Goal: Complete application form: Complete application form

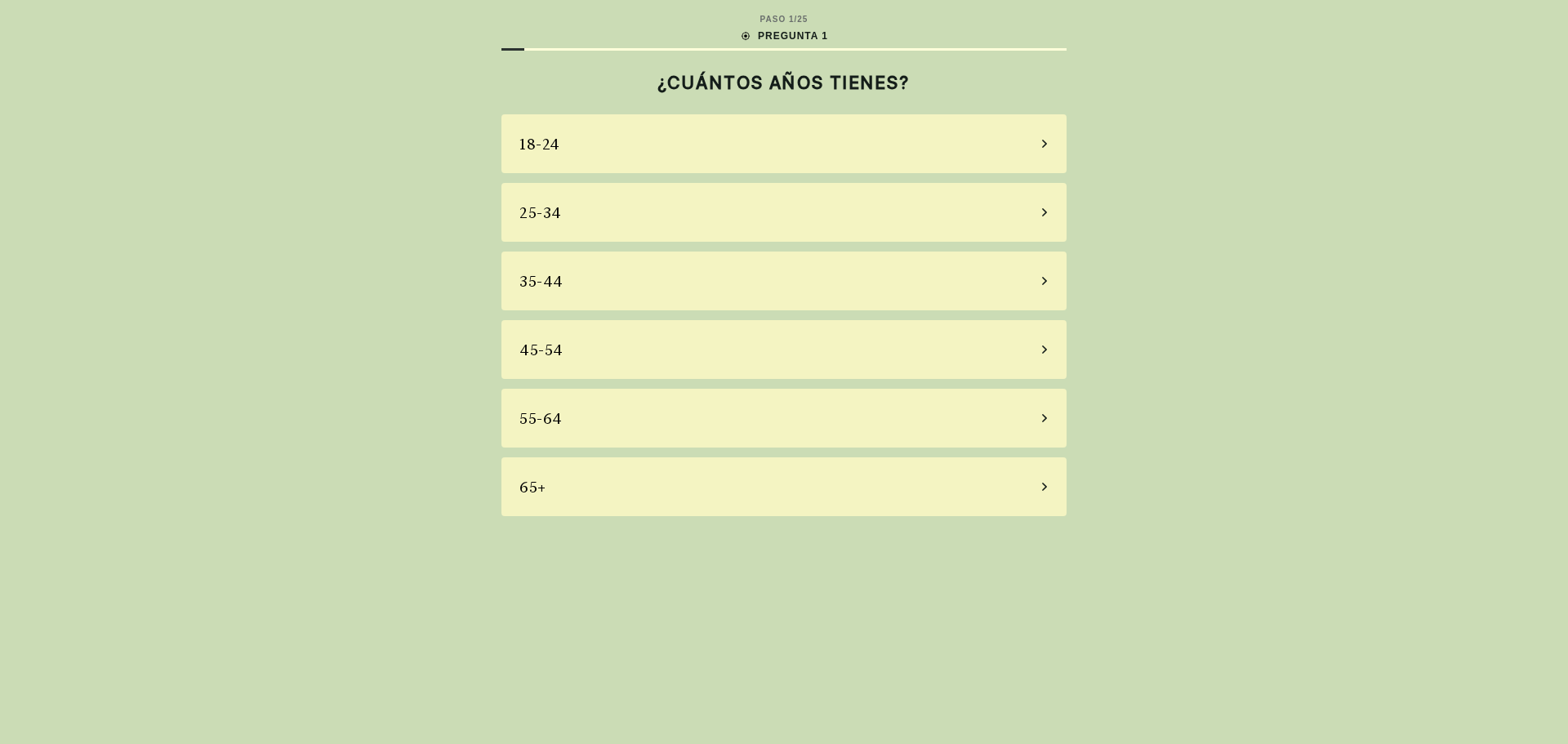
click at [628, 140] on div "18-24" at bounding box center [784, 143] width 565 height 59
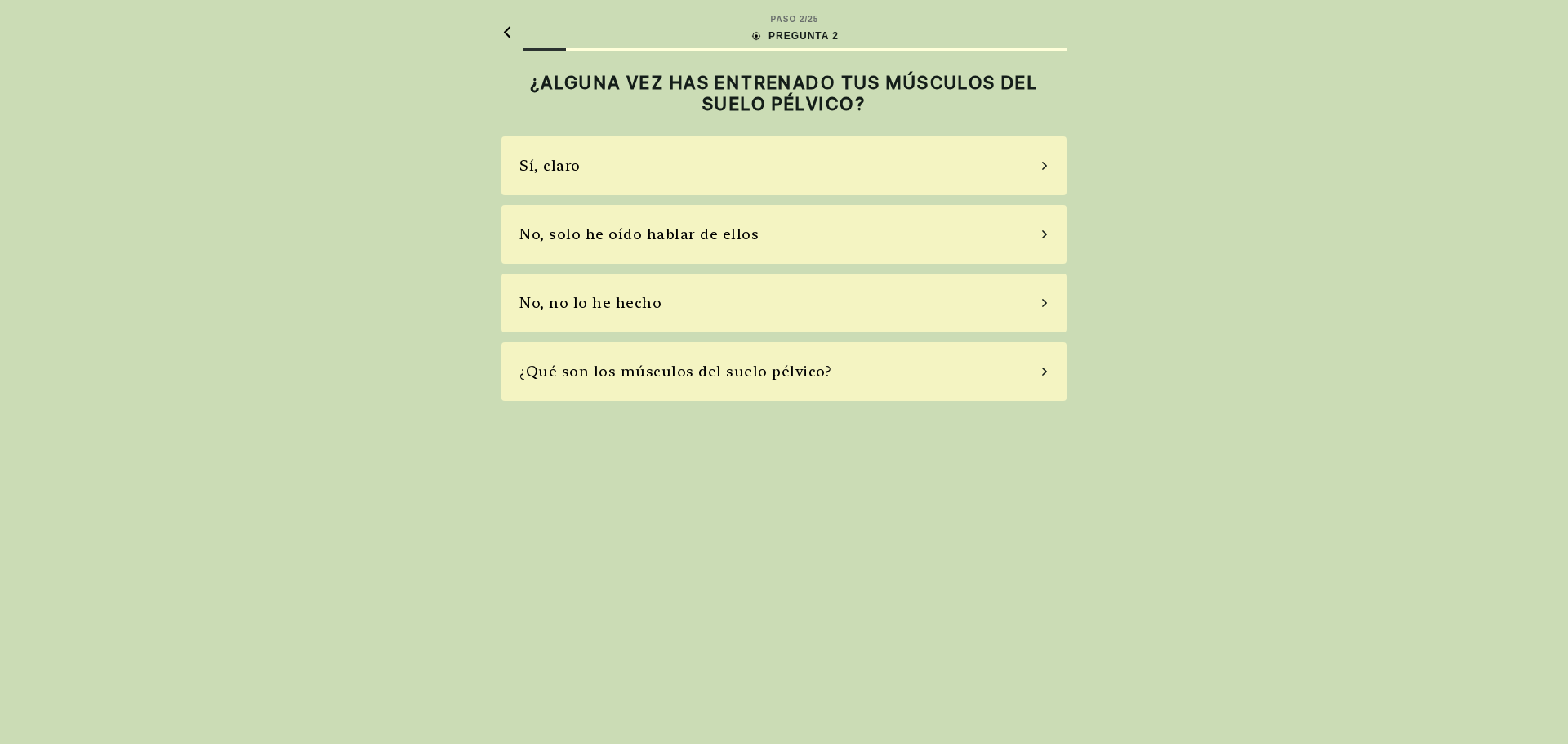
click at [628, 148] on div "Sí, claro" at bounding box center [784, 166] width 565 height 59
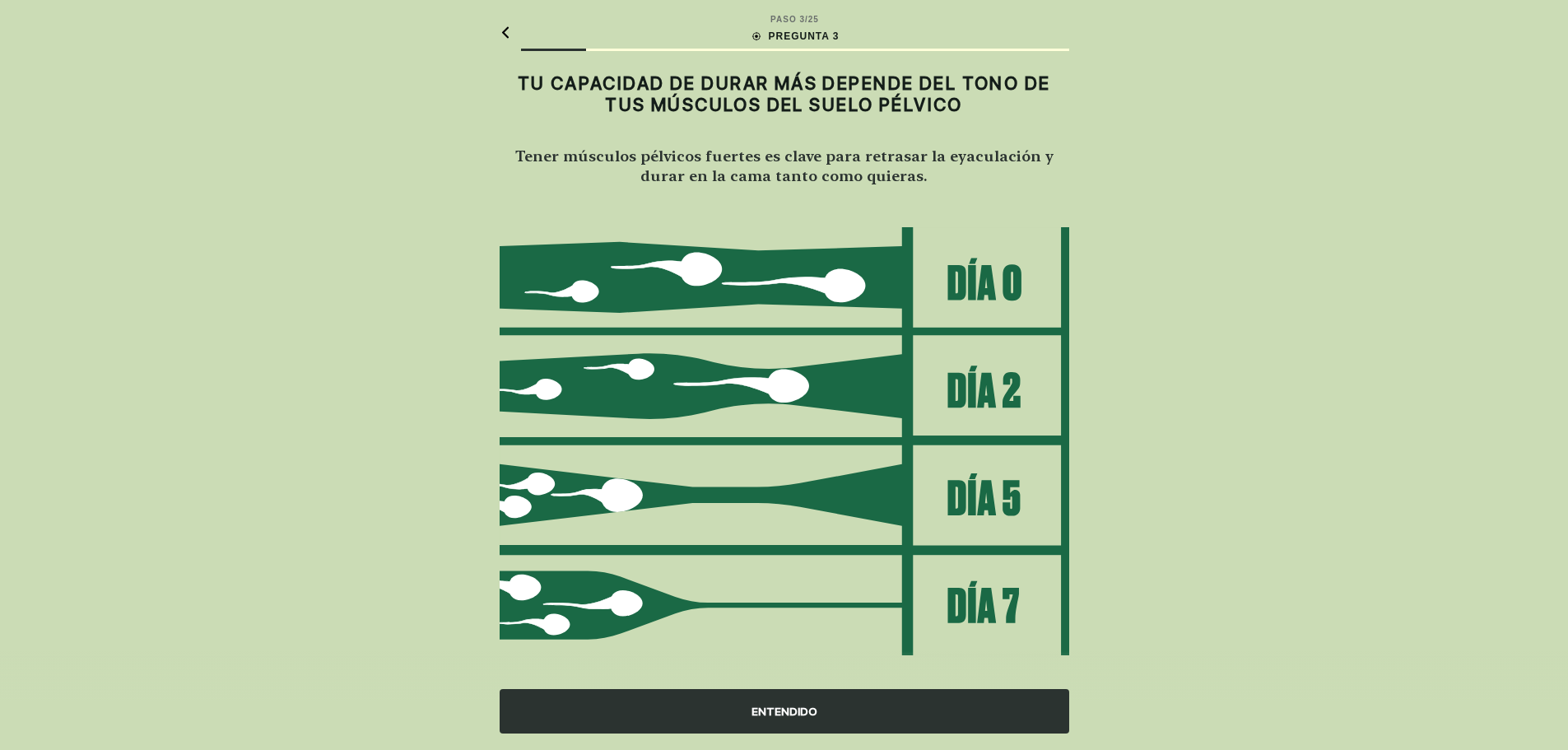
click at [766, 706] on div "ENTENDIDO" at bounding box center [784, 711] width 569 height 44
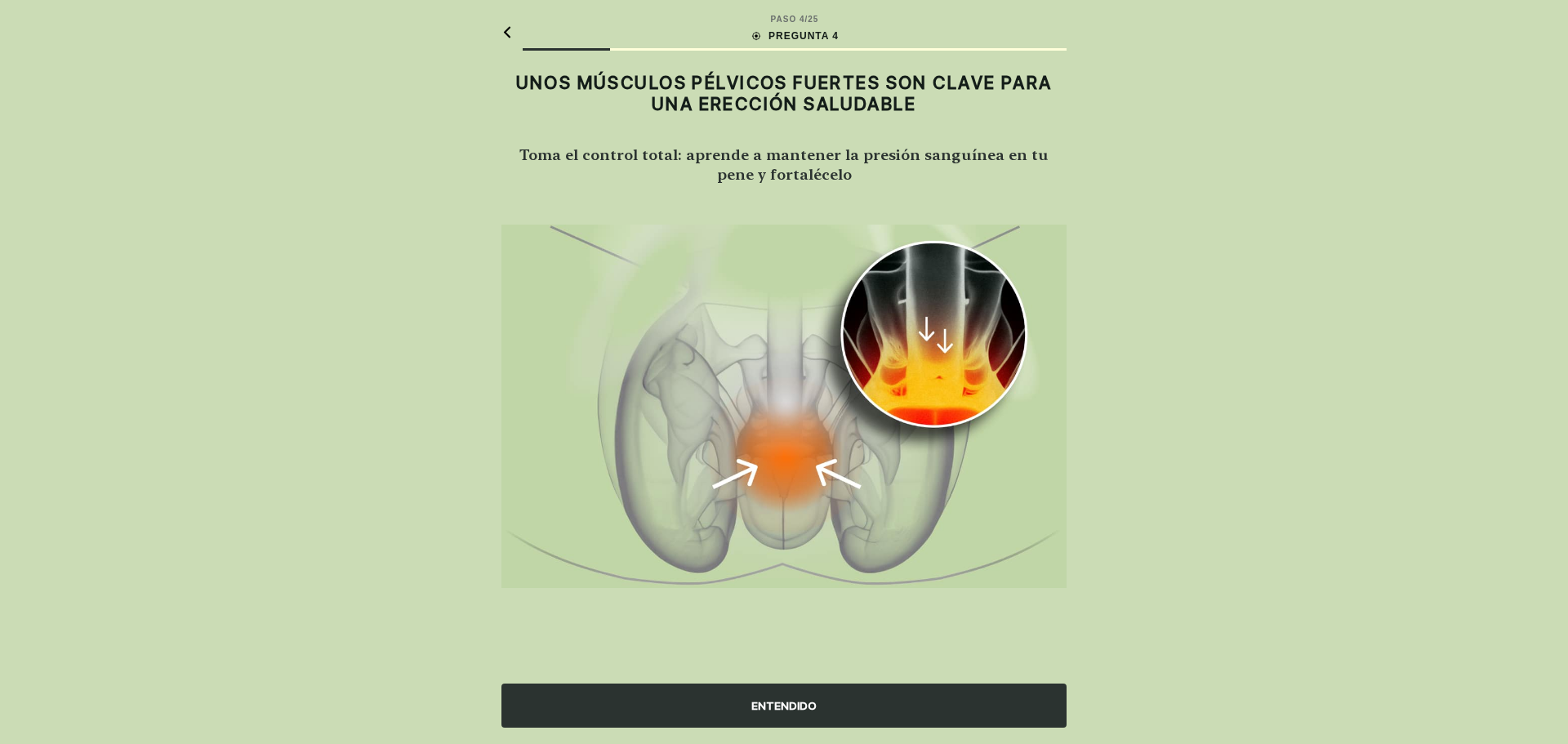
click at [779, 711] on div "ENTENDIDO" at bounding box center [784, 705] width 565 height 44
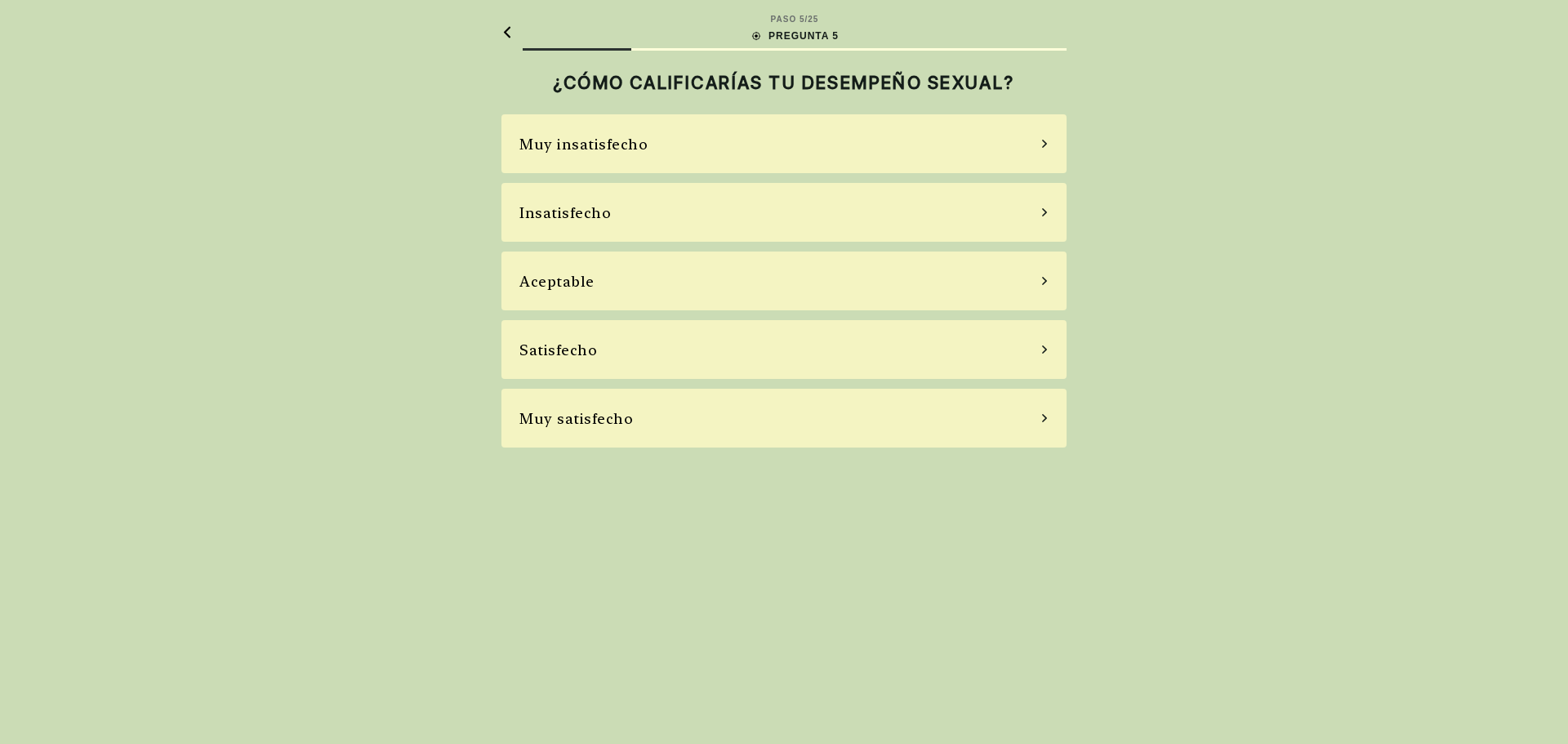
click at [664, 424] on div "Muy satisfecho" at bounding box center [784, 418] width 565 height 59
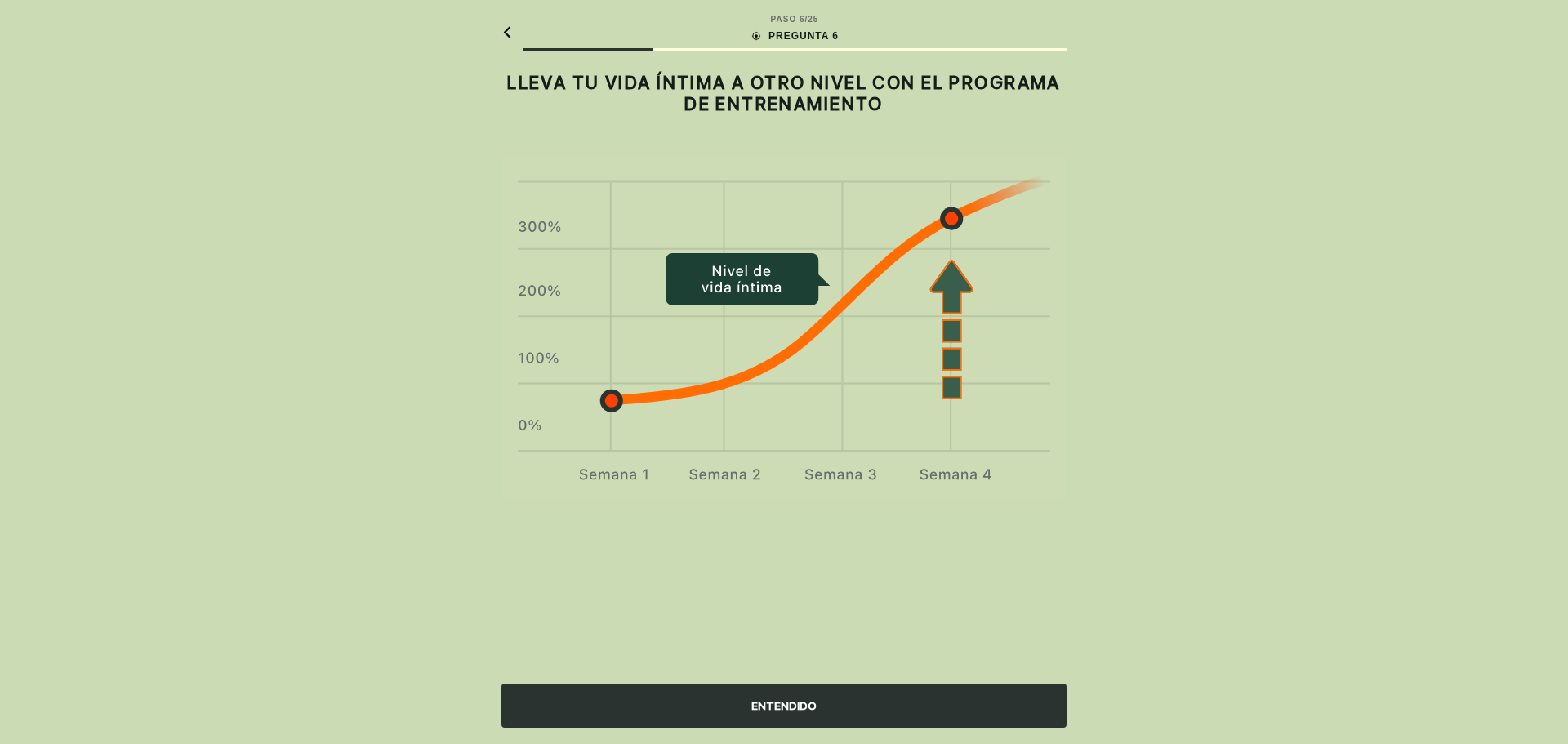
click at [726, 712] on div "ENTENDIDO" at bounding box center [784, 705] width 565 height 44
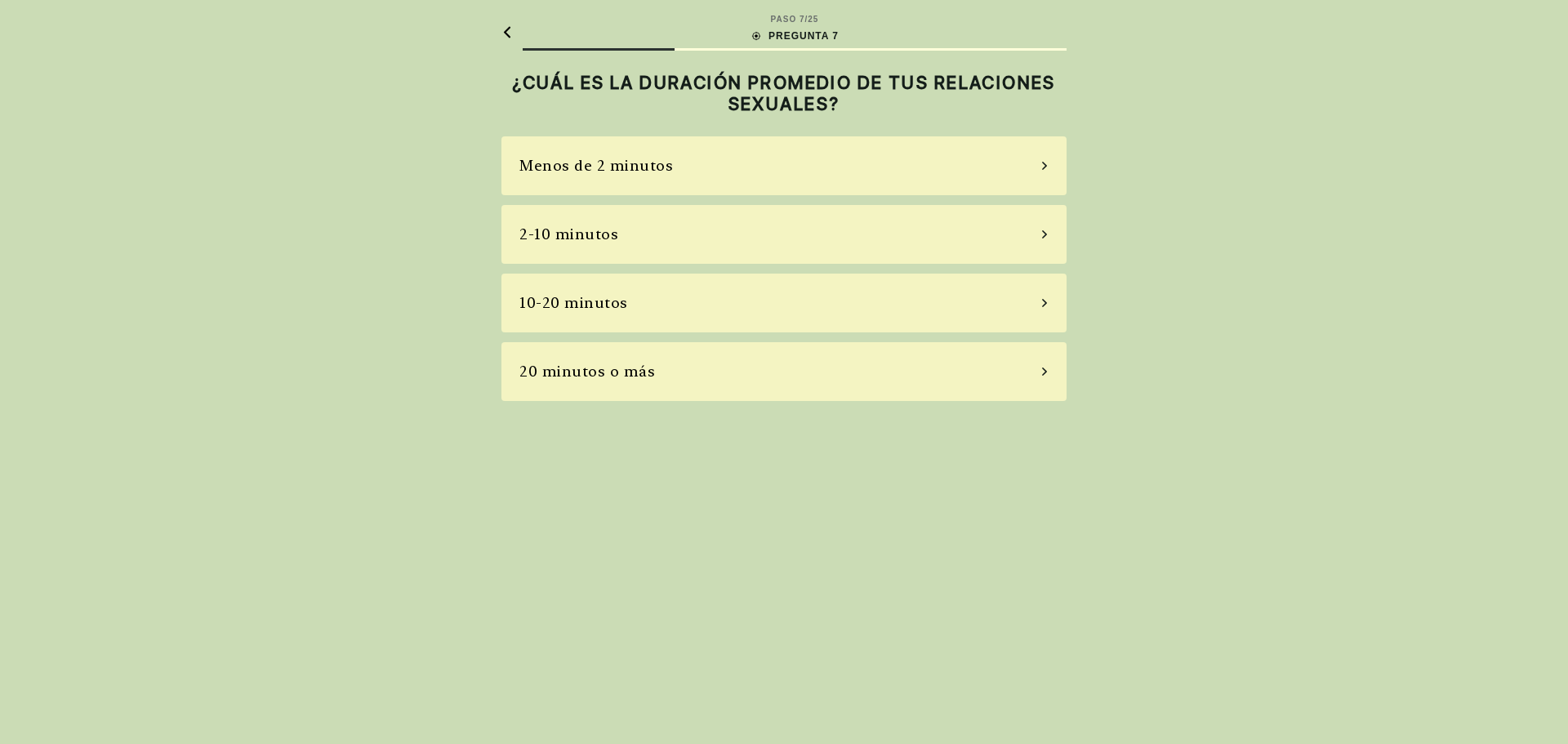
click at [678, 378] on div "20 minutos o más" at bounding box center [784, 371] width 565 height 59
click at [678, 383] on div "No quiero responder" at bounding box center [784, 371] width 565 height 59
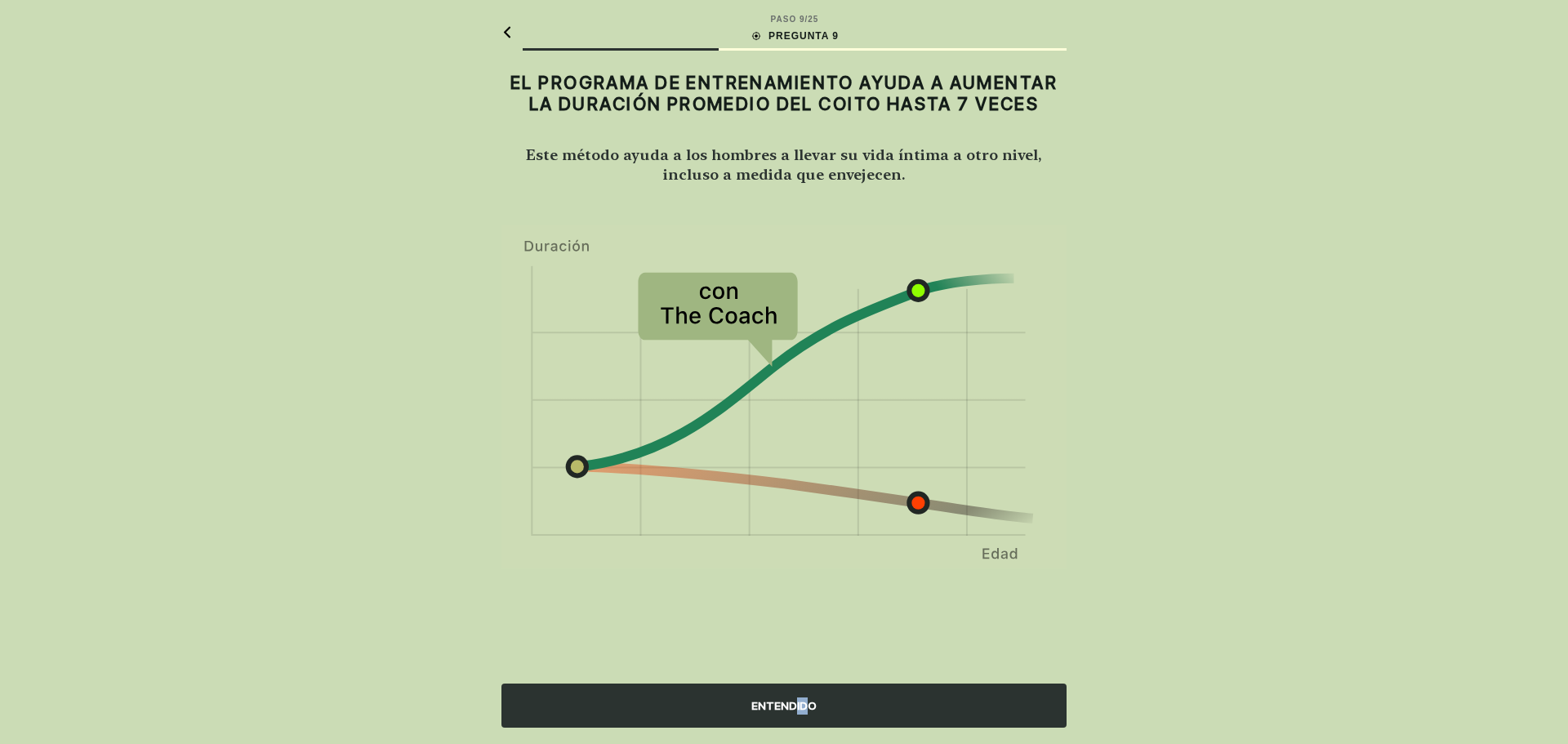
drag, startPoint x: 800, startPoint y: 682, endPoint x: 813, endPoint y: 696, distance: 19.1
click at [811, 689] on div "ENTENDIDO" at bounding box center [784, 694] width 1568 height 98
click at [814, 705] on div "ENTENDIDO" at bounding box center [784, 705] width 565 height 44
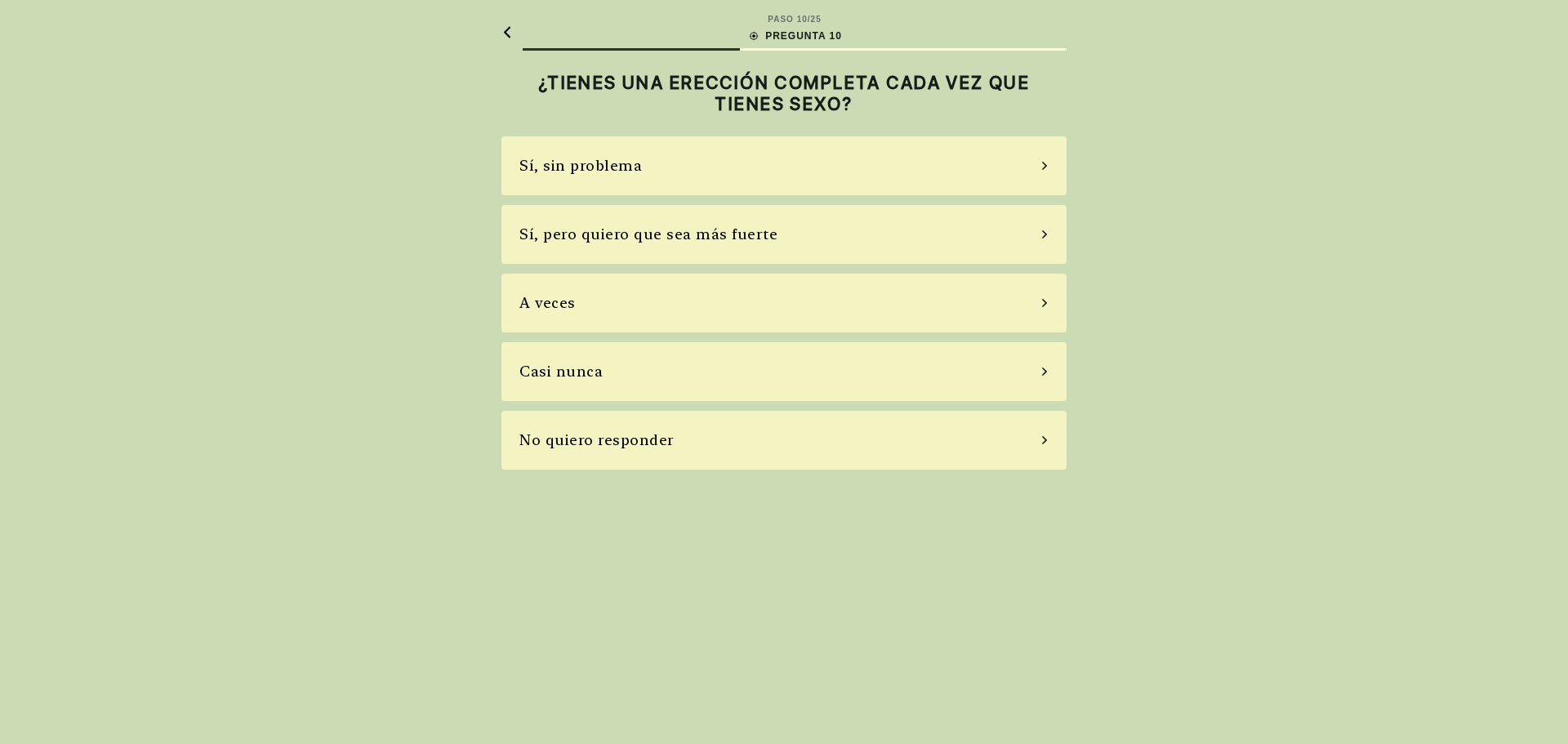
click at [746, 405] on div "Sí, sin problema Sí, pero quiero que sea más fuerte A veces Casi nunca No quier…" at bounding box center [784, 303] width 565 height 333
click at [732, 365] on div "Casi nunca" at bounding box center [784, 371] width 565 height 59
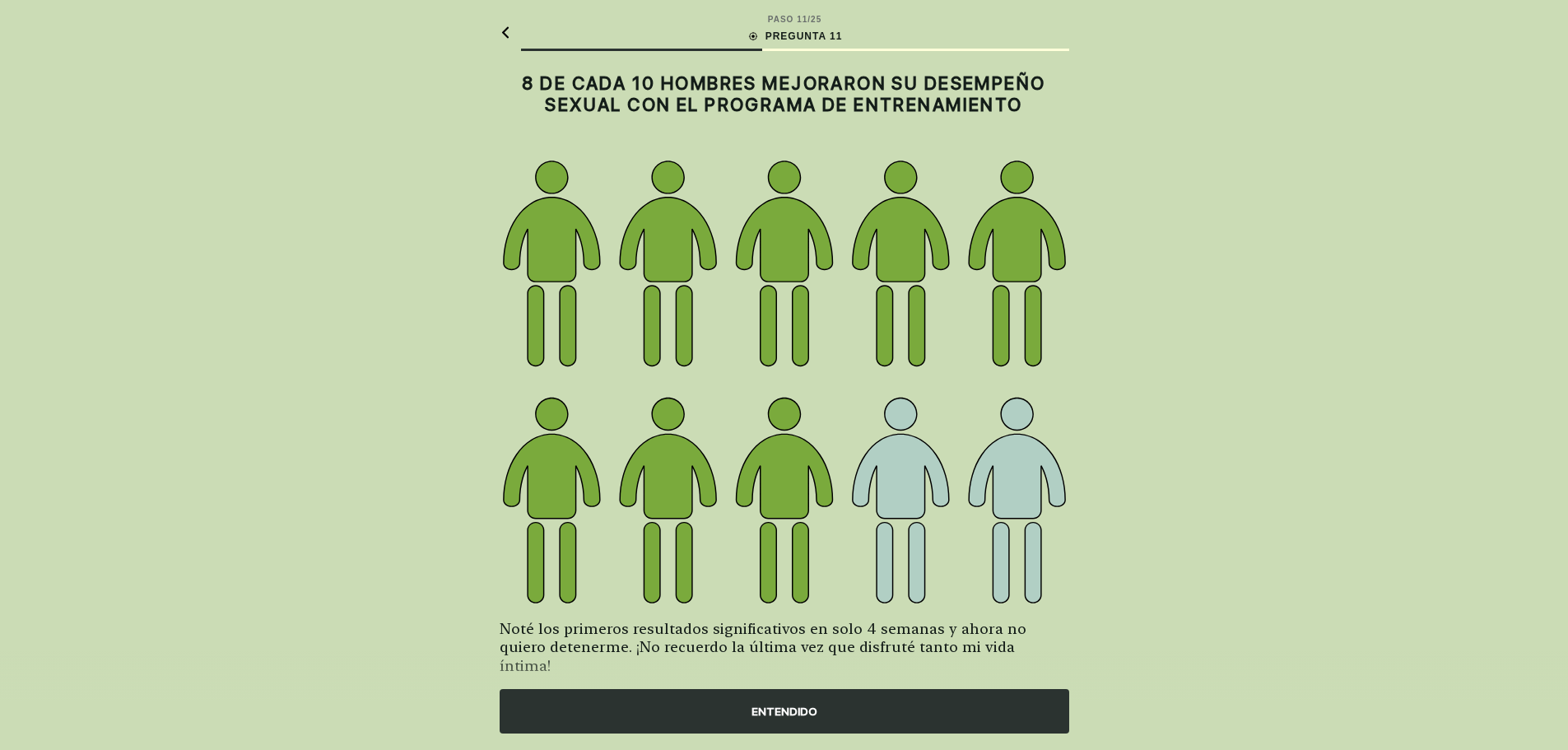
click at [792, 712] on div "ENTENDIDO" at bounding box center [784, 711] width 569 height 44
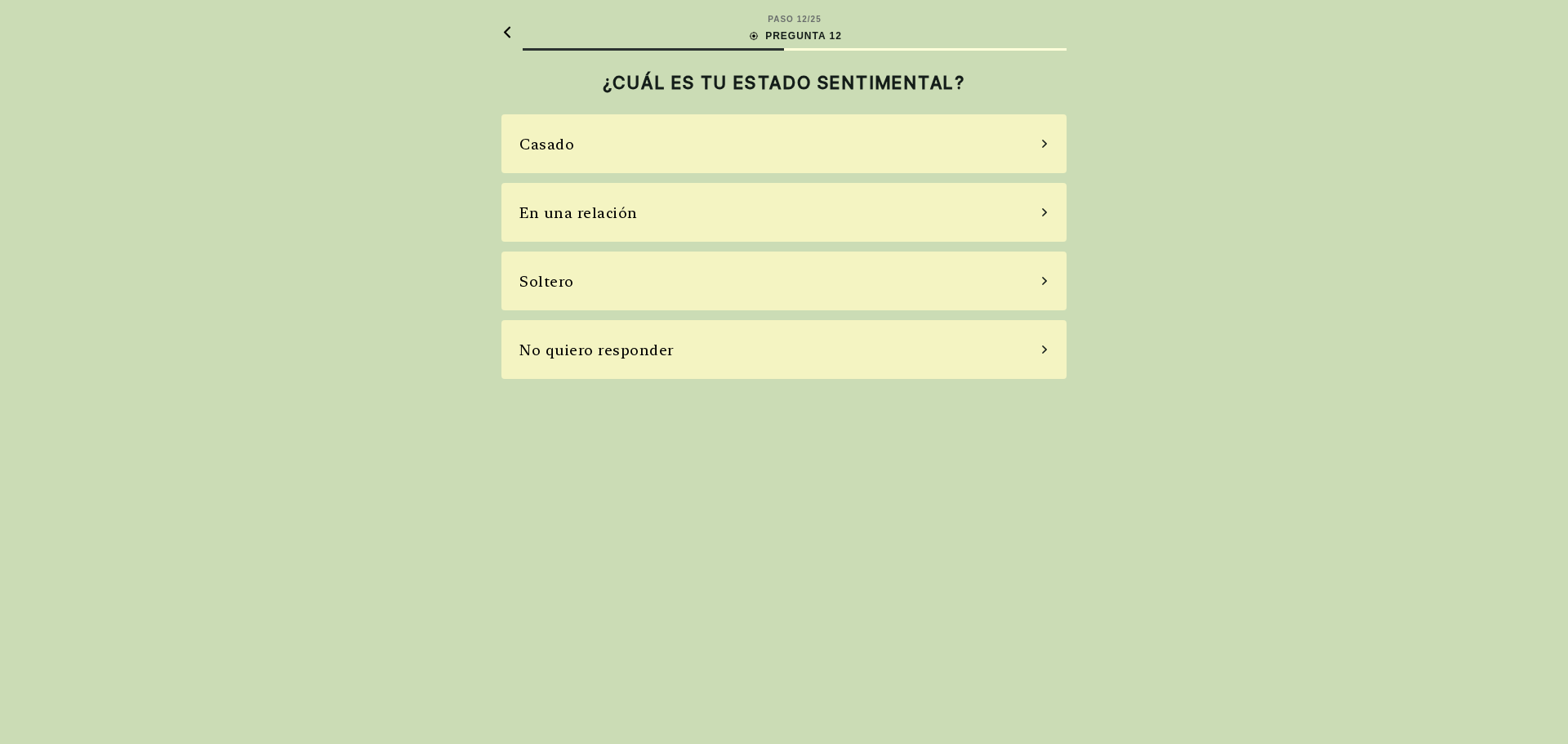
click at [702, 378] on div "No quiero responder" at bounding box center [784, 349] width 565 height 59
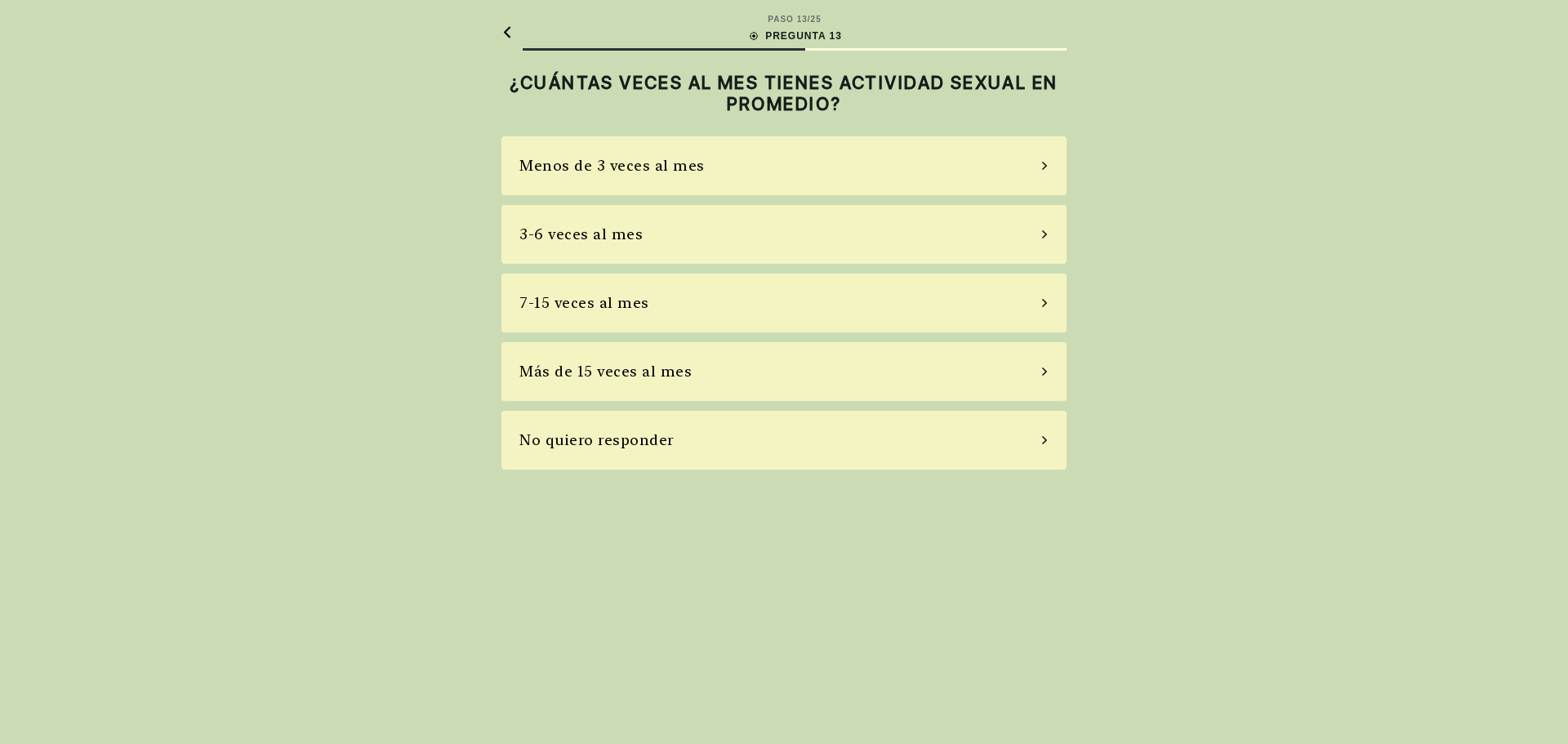
click at [698, 362] on div "Más de 15 veces al mes" at bounding box center [784, 371] width 565 height 59
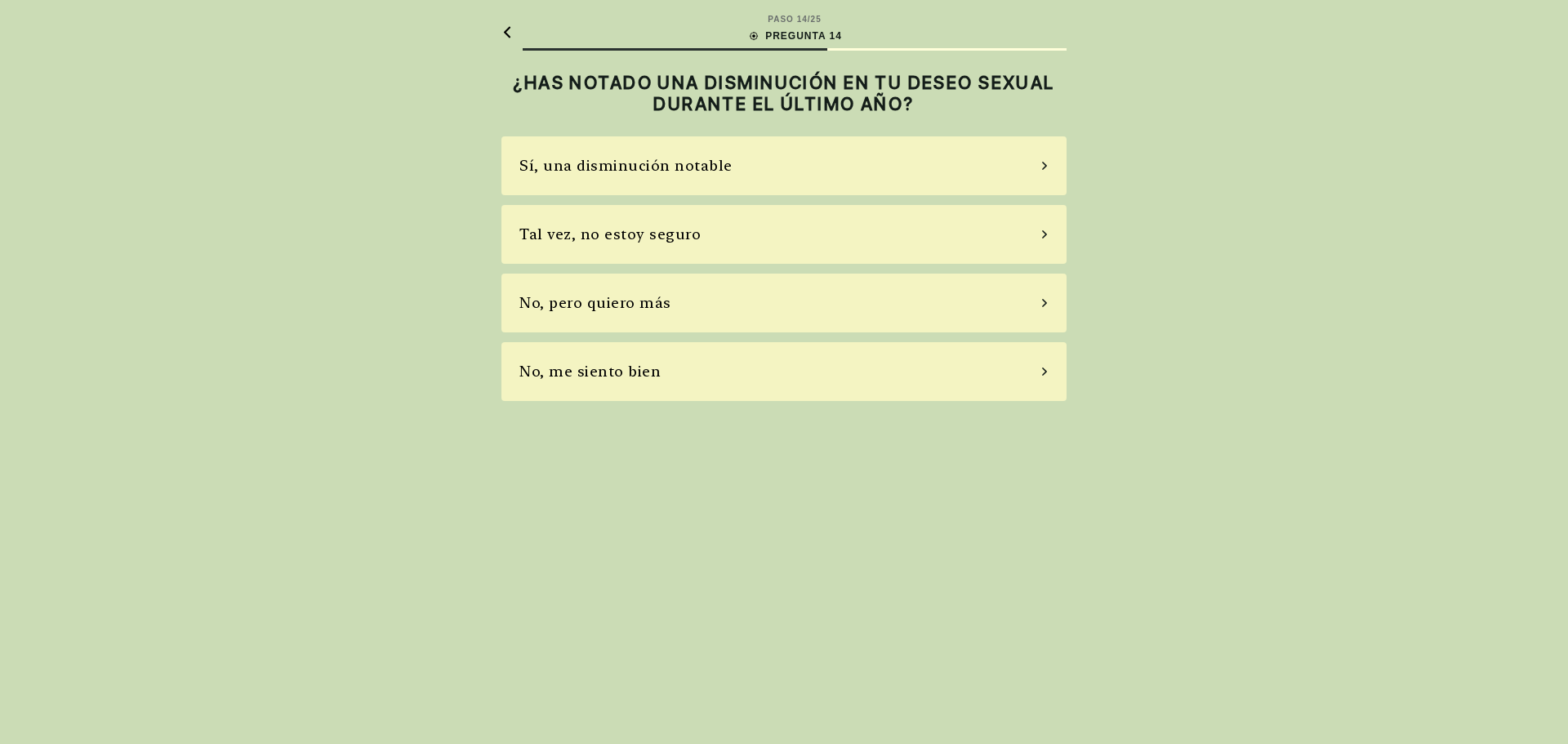
click at [676, 326] on div "No, pero quiero más" at bounding box center [784, 302] width 565 height 59
click at [676, 325] on div "No, no tomo" at bounding box center [784, 302] width 565 height 59
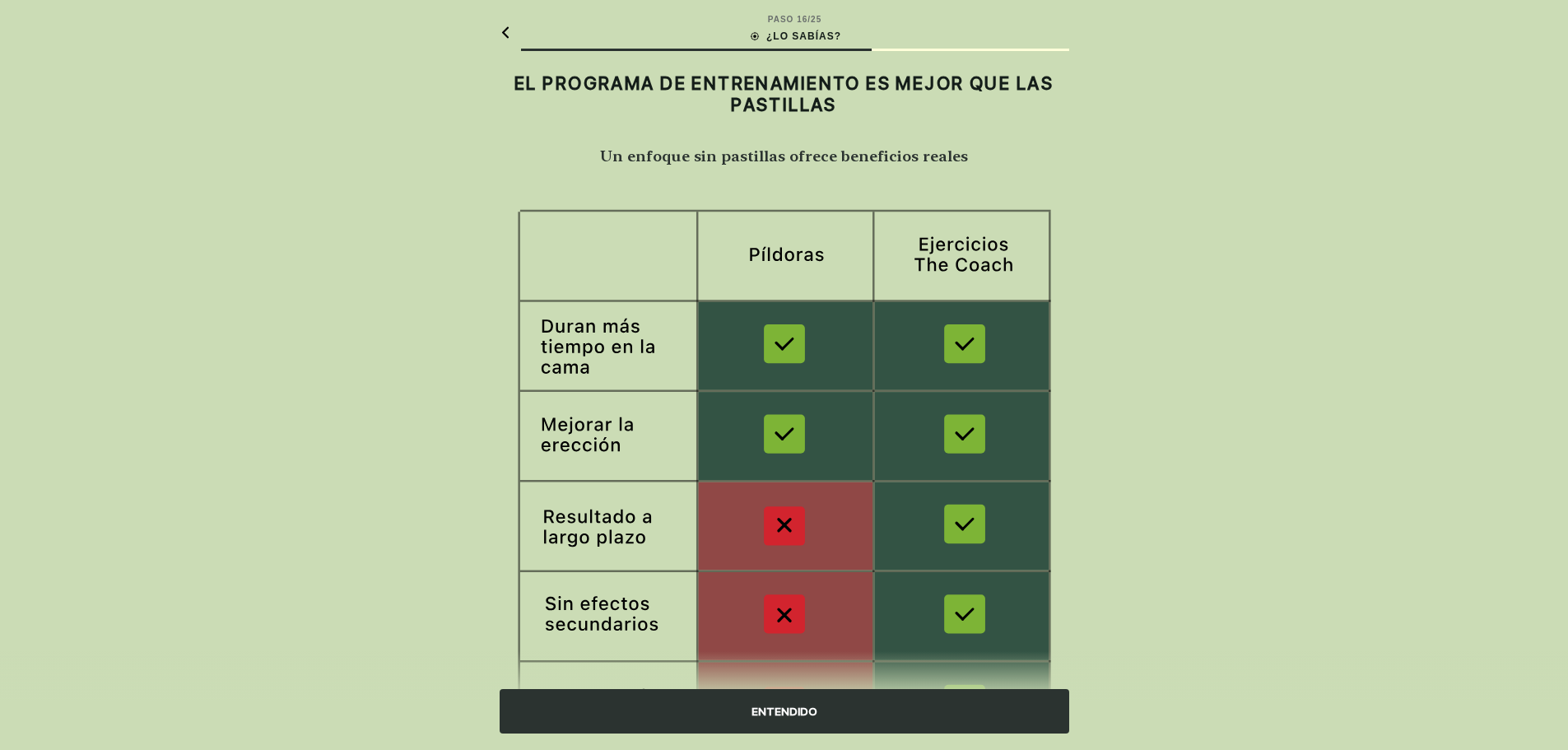
scroll to position [124, 0]
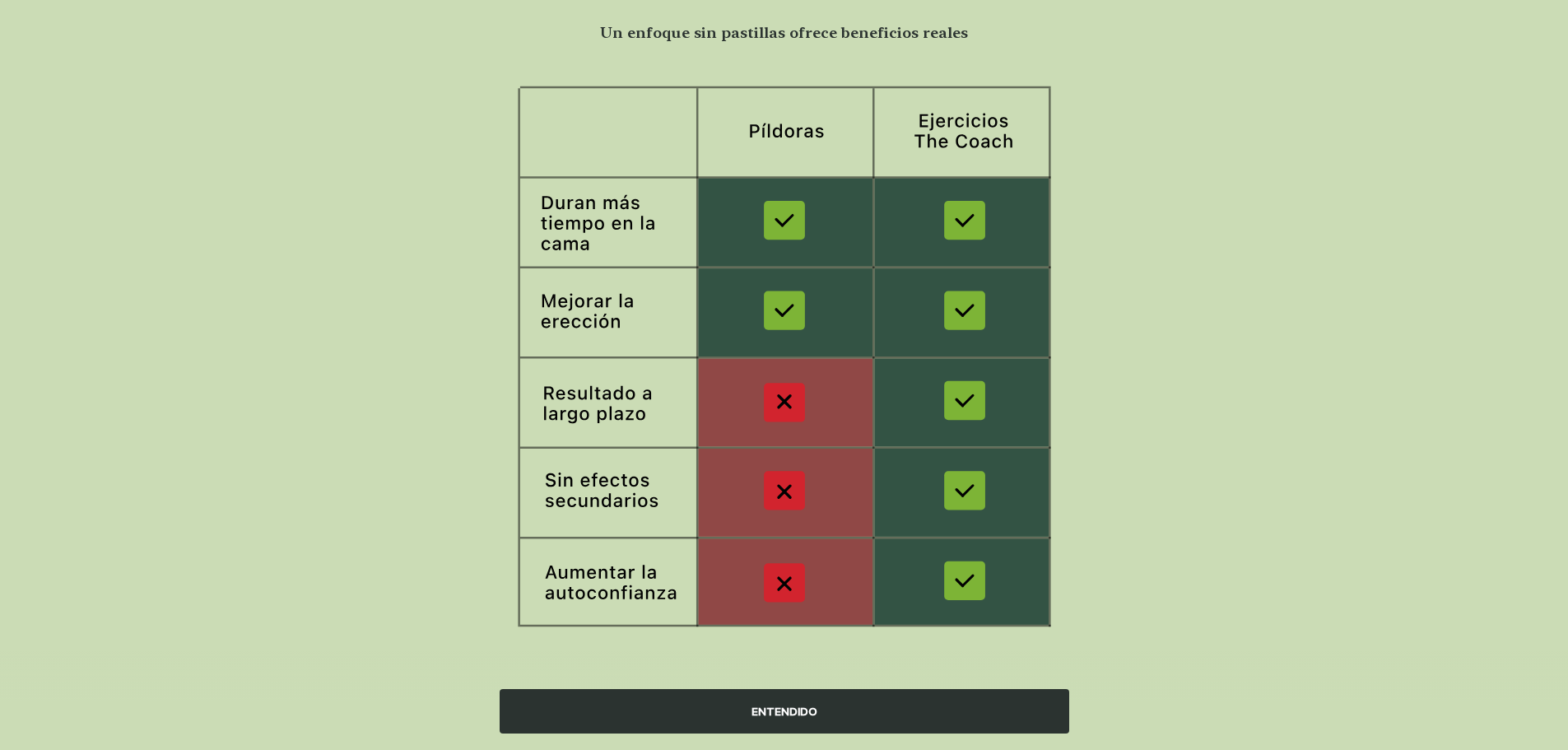
click at [763, 704] on div "ENTENDIDO" at bounding box center [784, 711] width 569 height 44
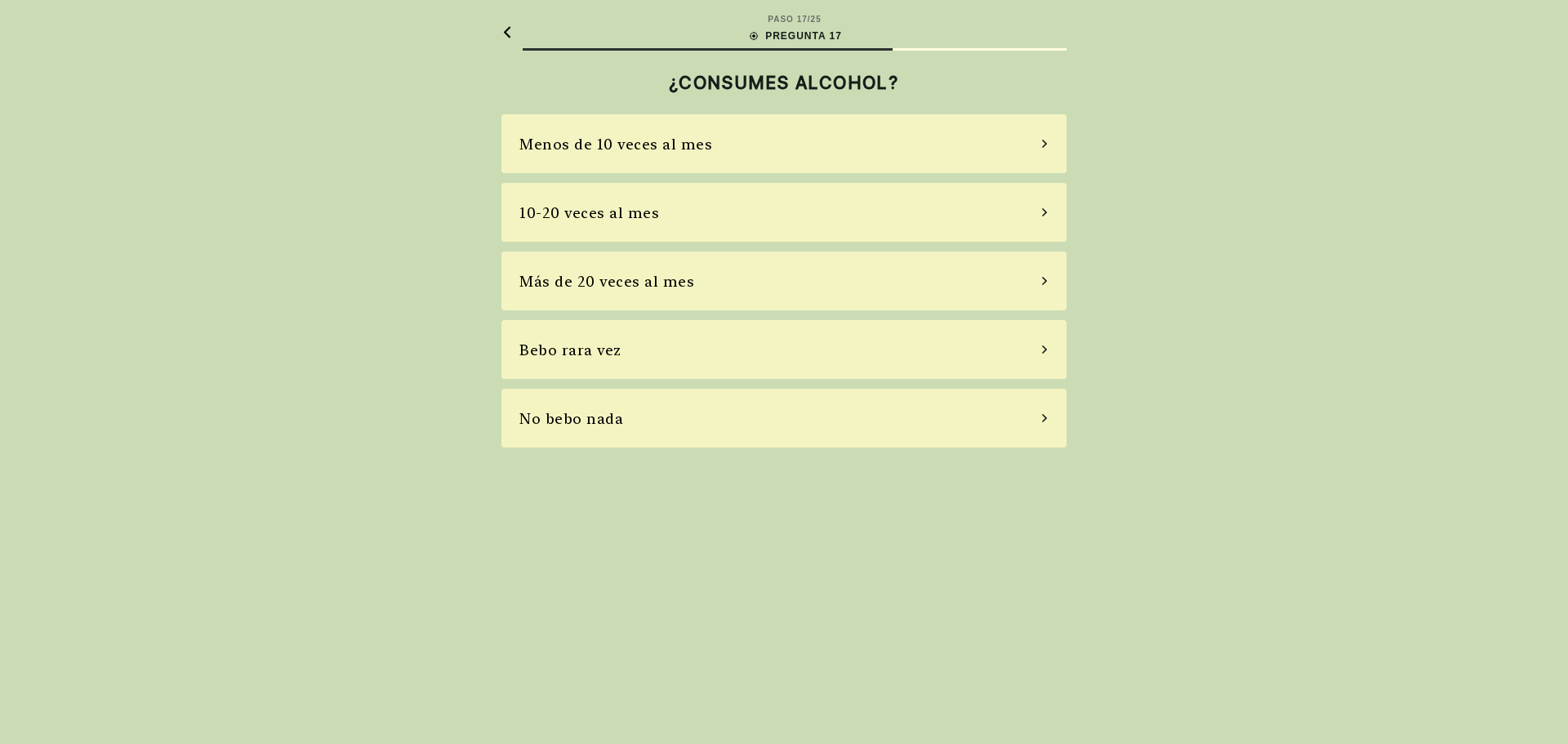
click at [678, 328] on div "Bebo rara vez" at bounding box center [784, 349] width 565 height 59
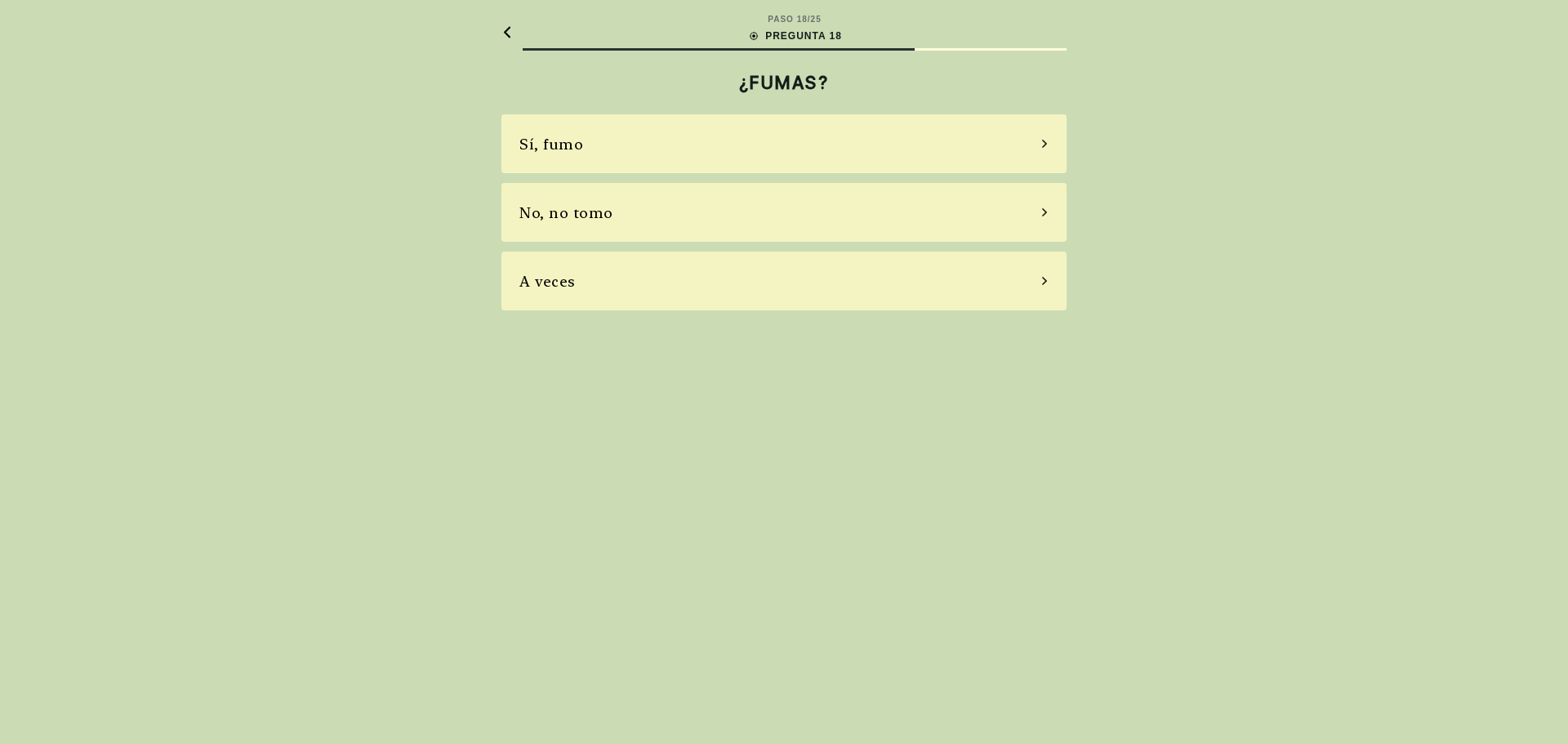
click at [693, 286] on div "A veces" at bounding box center [784, 280] width 565 height 59
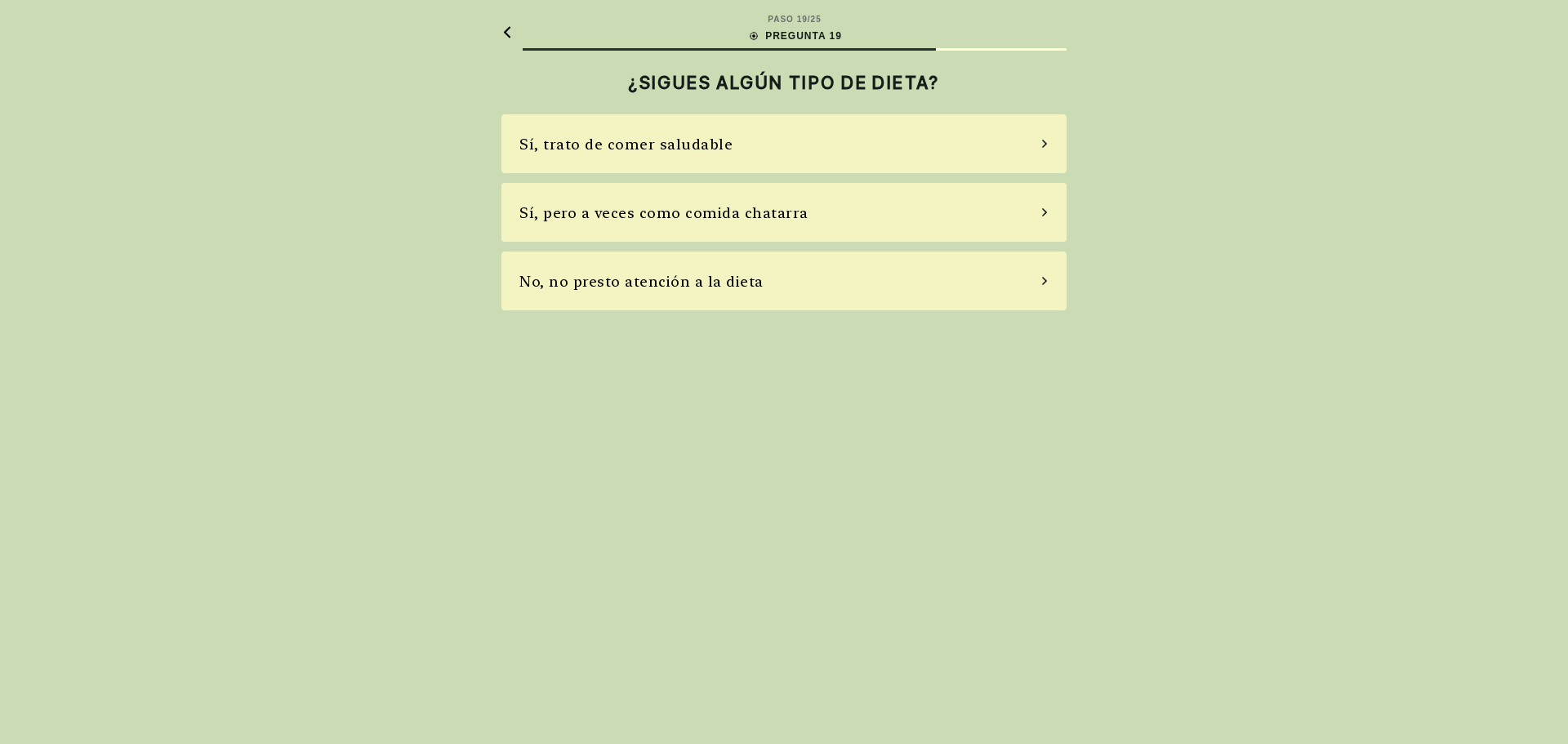
click at [699, 301] on div "No, no presto atención a la dieta" at bounding box center [784, 280] width 565 height 59
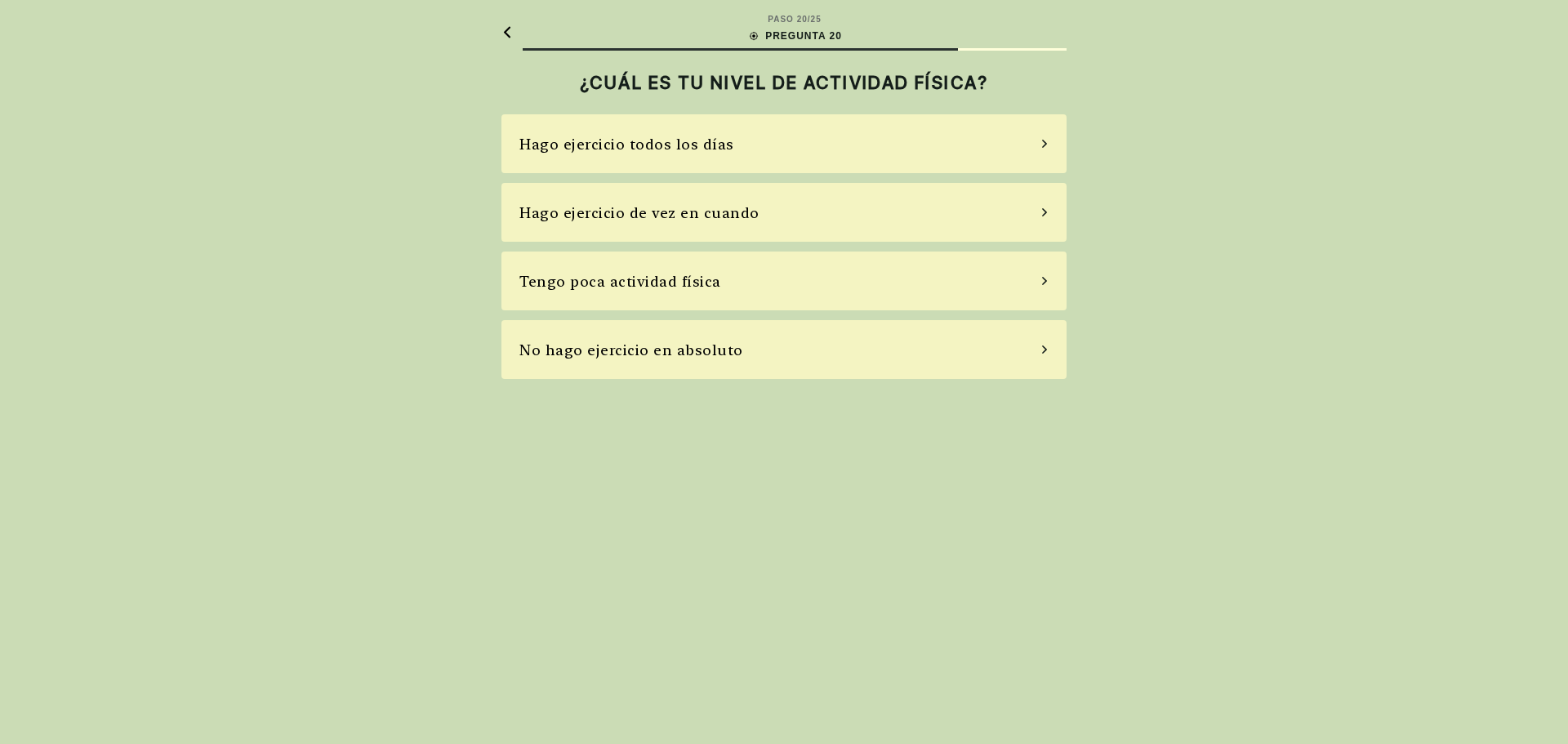
click at [695, 293] on div "Tengo poca actividad física" at bounding box center [784, 280] width 565 height 59
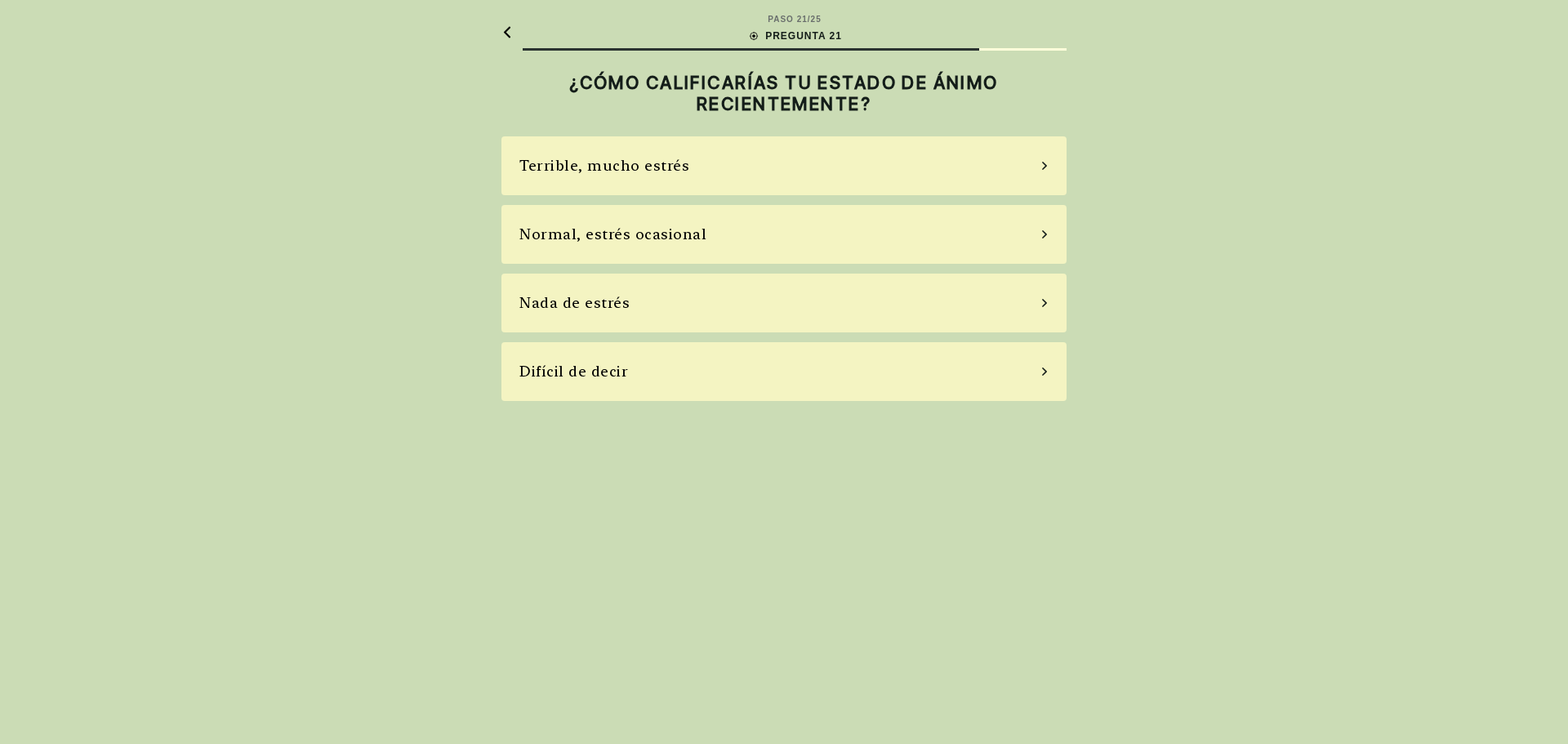
click at [694, 291] on div "Nada de estrés" at bounding box center [784, 302] width 565 height 59
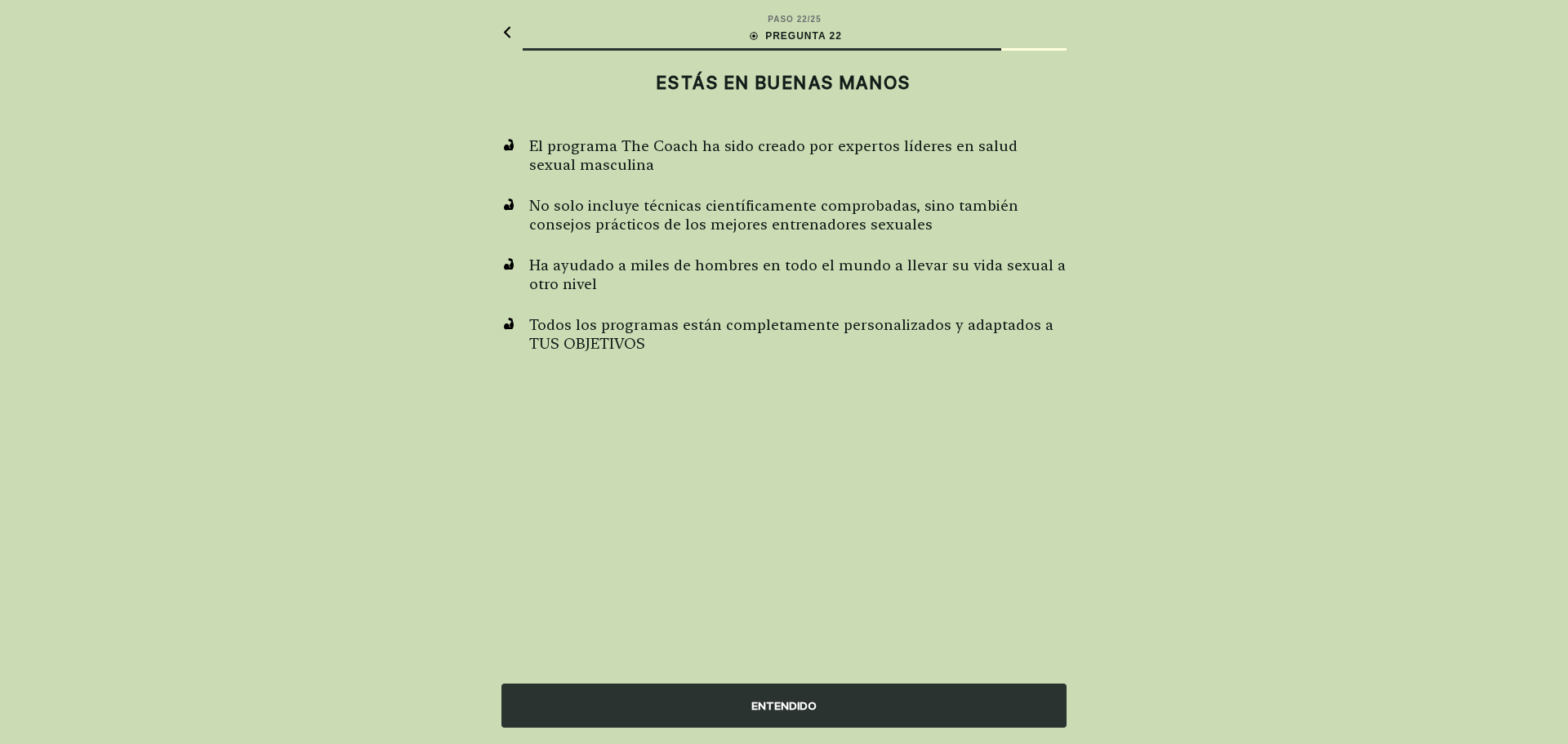
click at [831, 702] on div "ENTENDIDO" at bounding box center [784, 705] width 565 height 44
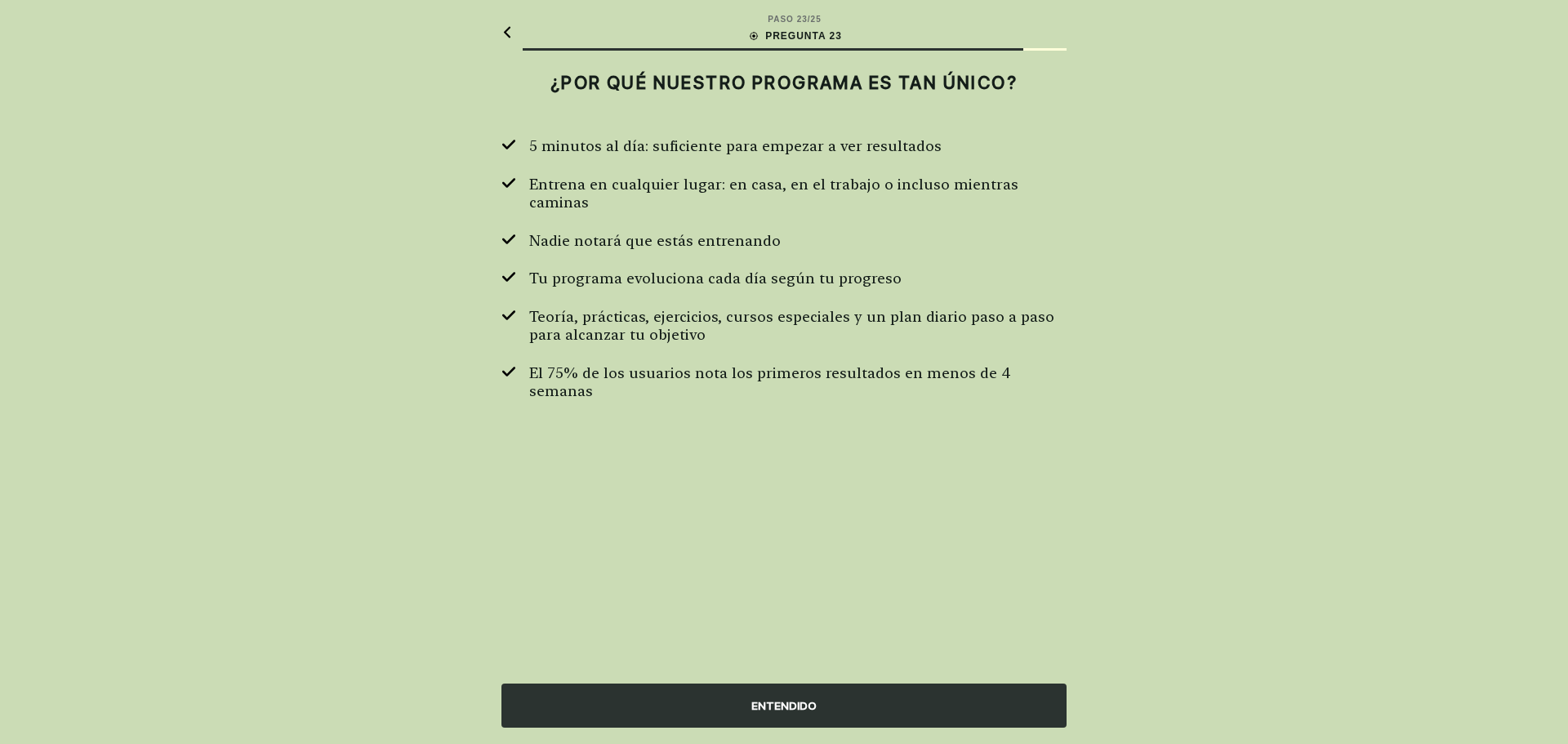
click at [837, 696] on div "ENTENDIDO" at bounding box center [784, 705] width 565 height 44
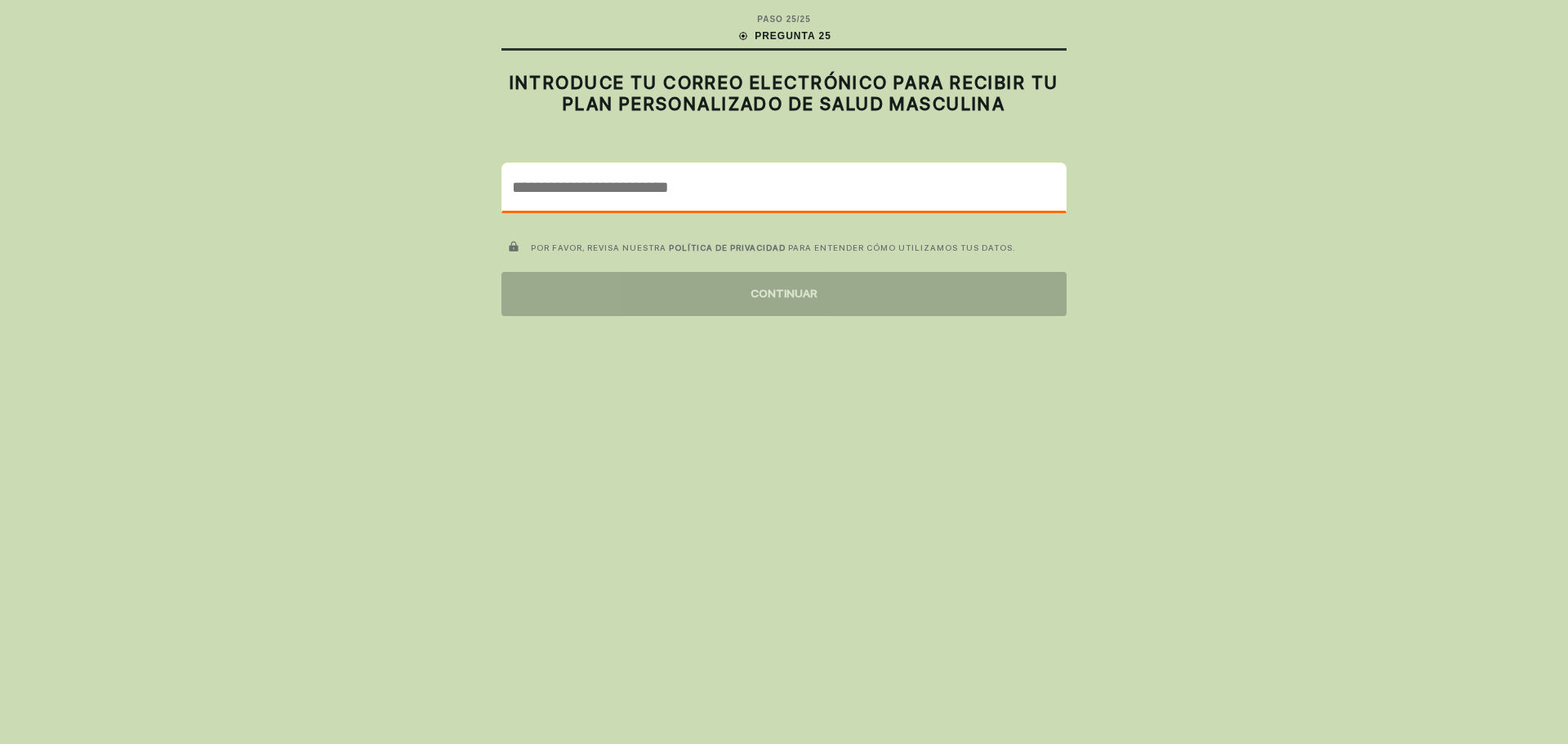
click at [672, 196] on input "email" at bounding box center [784, 187] width 564 height 47
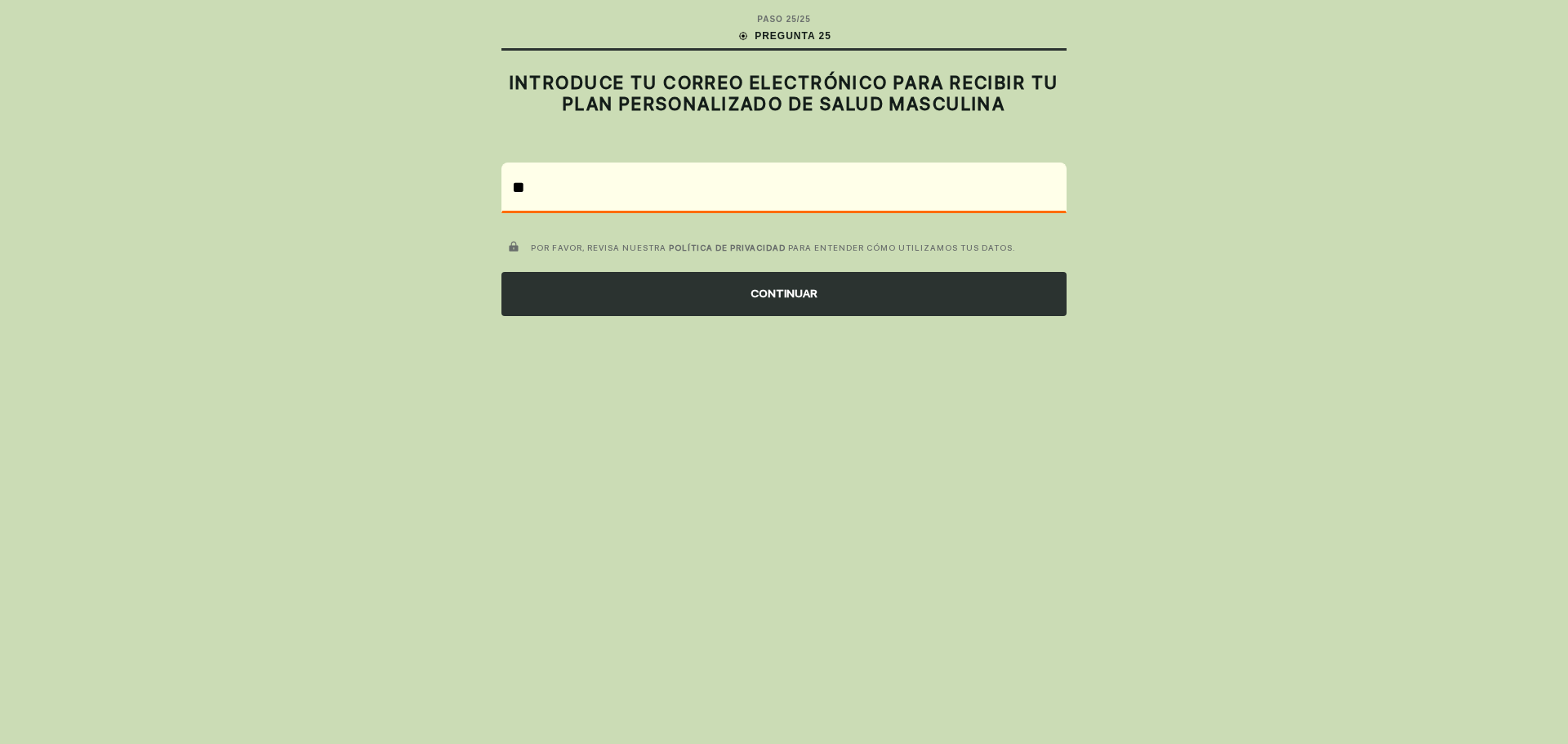
click at [716, 288] on div "CONTINUAR" at bounding box center [784, 293] width 565 height 44
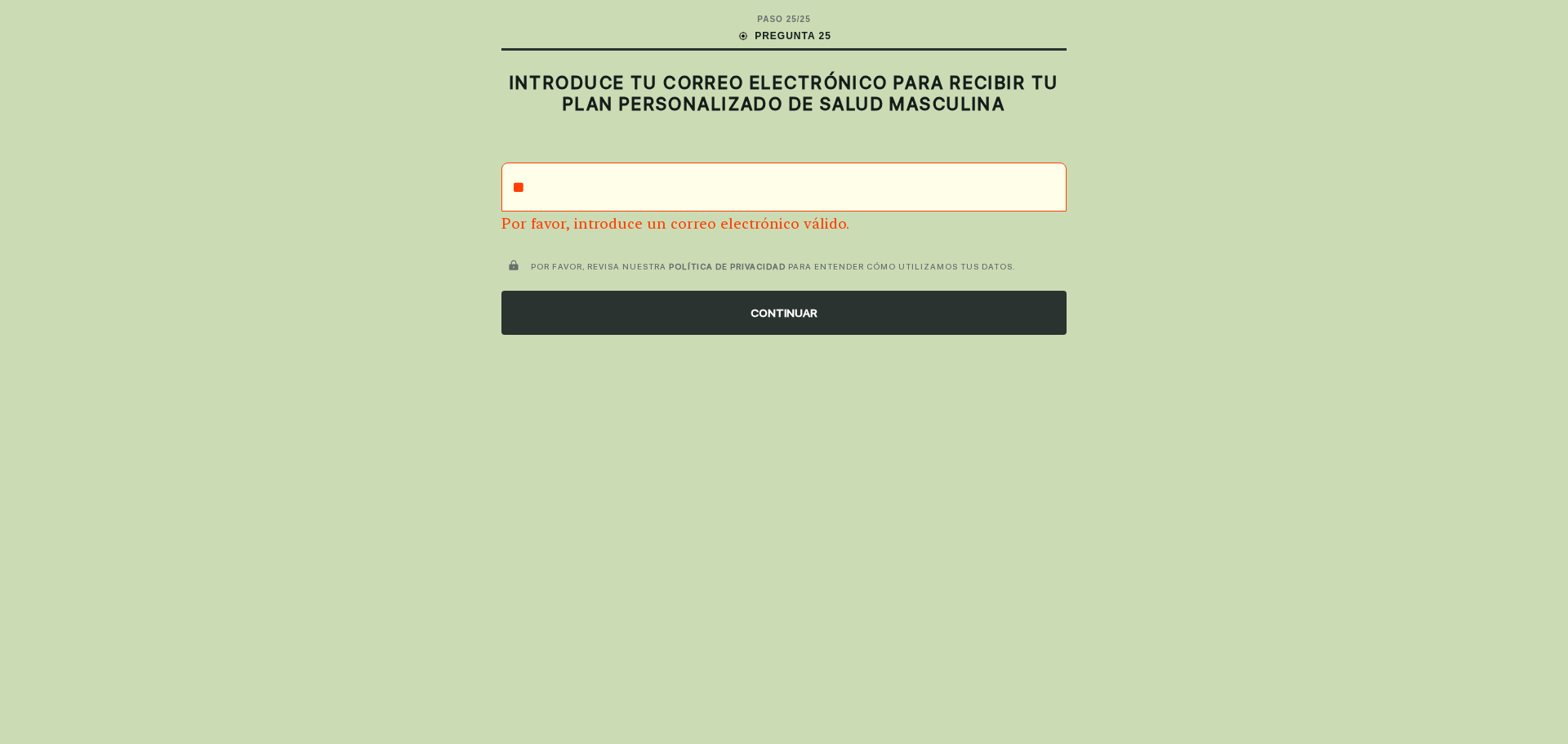
click at [671, 158] on main "PASO 25 / 25 PREGUNTA 25 INTRODUCE TU CORREO ELECTRÓNICO PARA RECIBIR TU PLAN P…" at bounding box center [784, 174] width 592 height 348
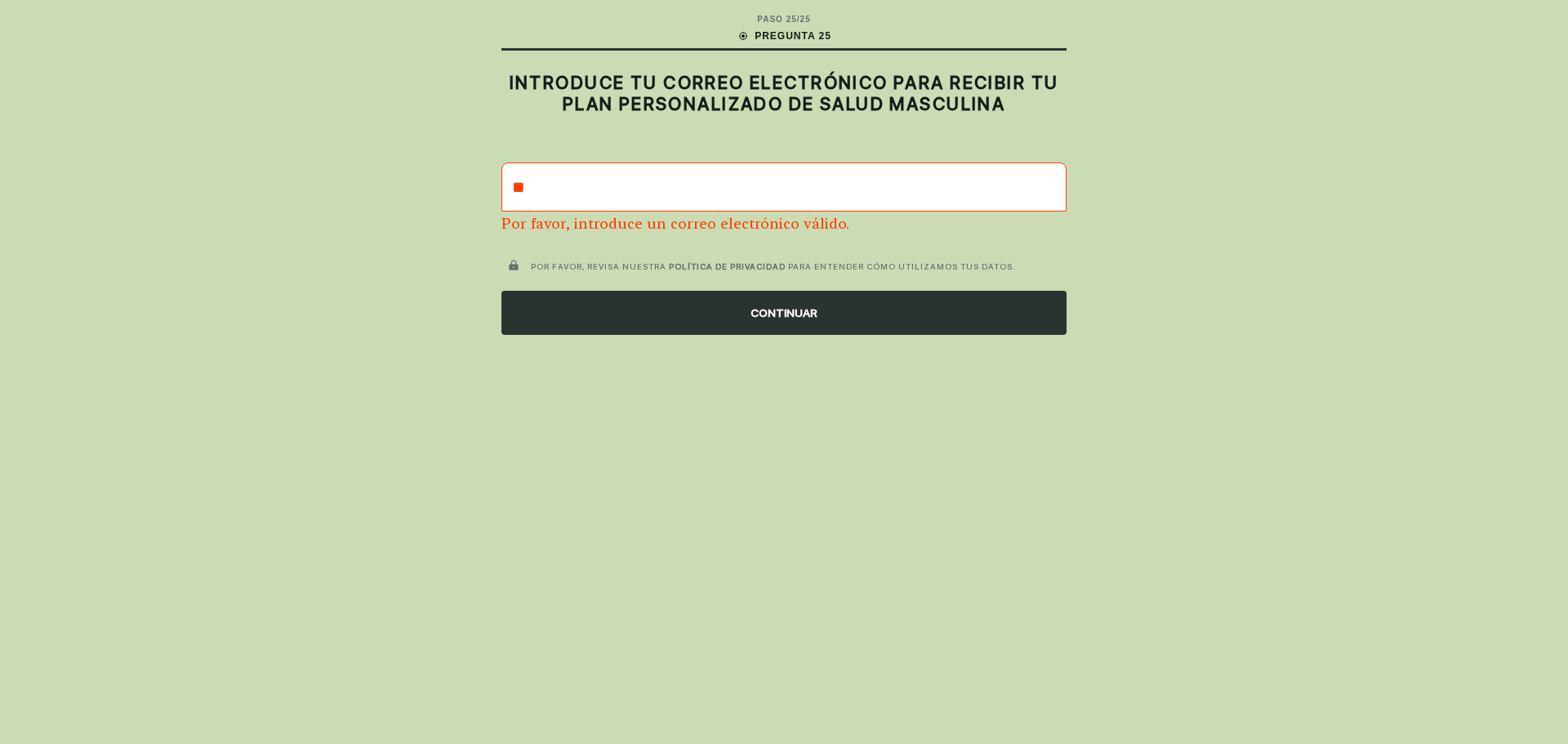
click at [670, 168] on input "**" at bounding box center [784, 187] width 564 height 47
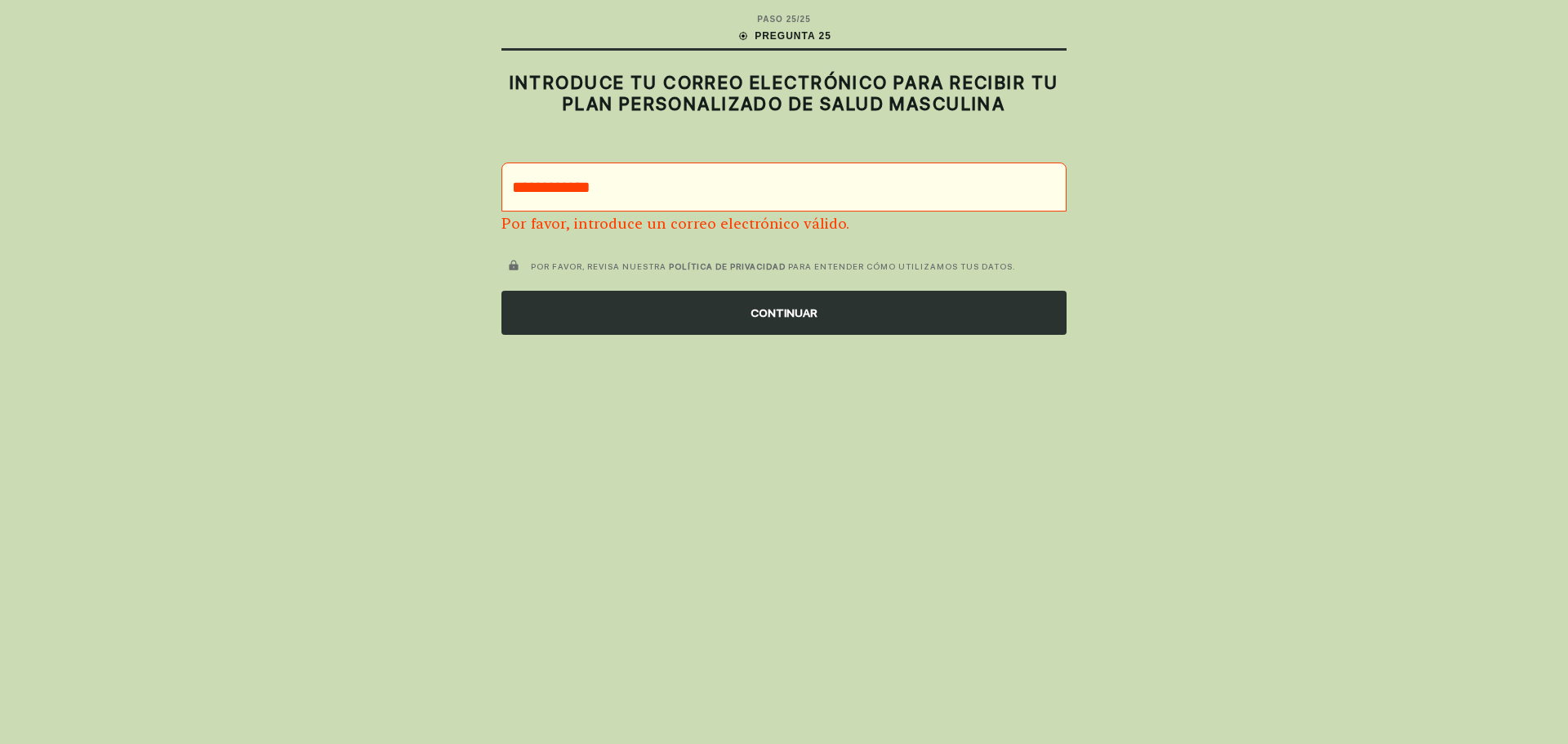
click at [686, 313] on div "CONTINUAR" at bounding box center [784, 312] width 565 height 44
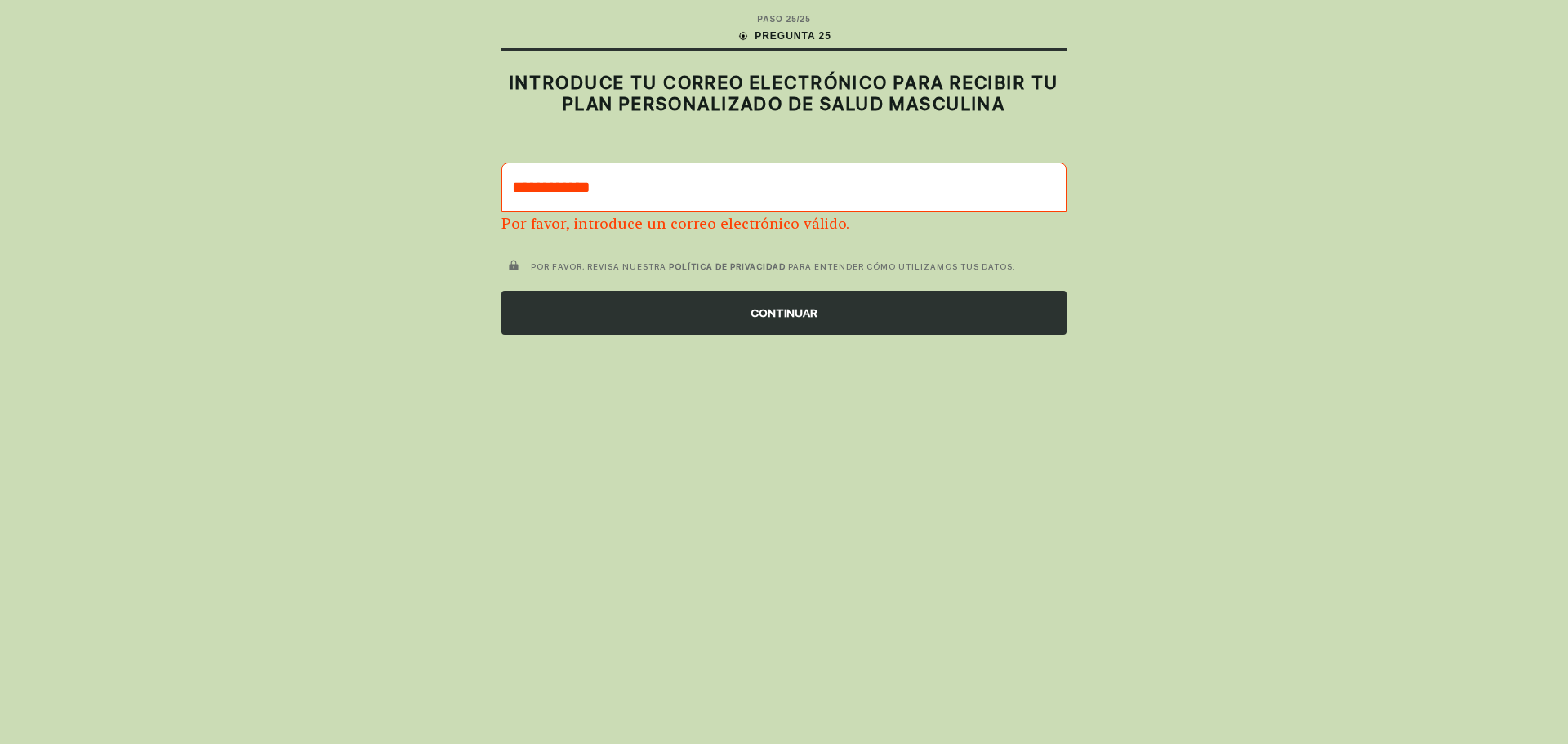
click at [686, 186] on input "**********" at bounding box center [784, 187] width 564 height 47
type input "*********"
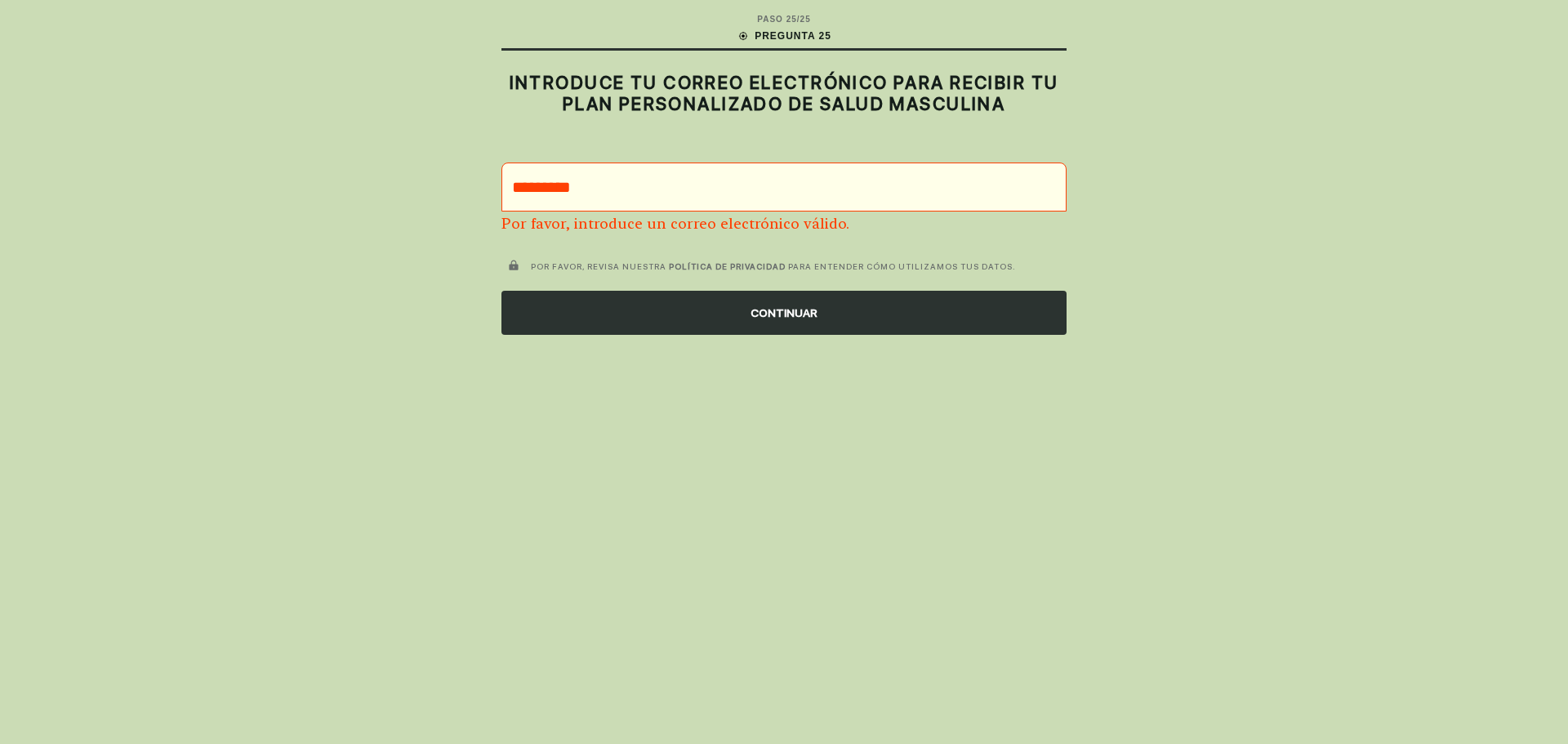
click at [762, 383] on div "PASO 25 / 25 PREGUNTA 25 INTRODUCE TU CORREO ELECTRÓNICO PARA RECIBIR TU PLAN P…" at bounding box center [784, 372] width 1568 height 744
click at [756, 318] on div "CONTINUAR" at bounding box center [784, 312] width 565 height 44
click at [767, 318] on div "CONTINUAR" at bounding box center [784, 312] width 565 height 44
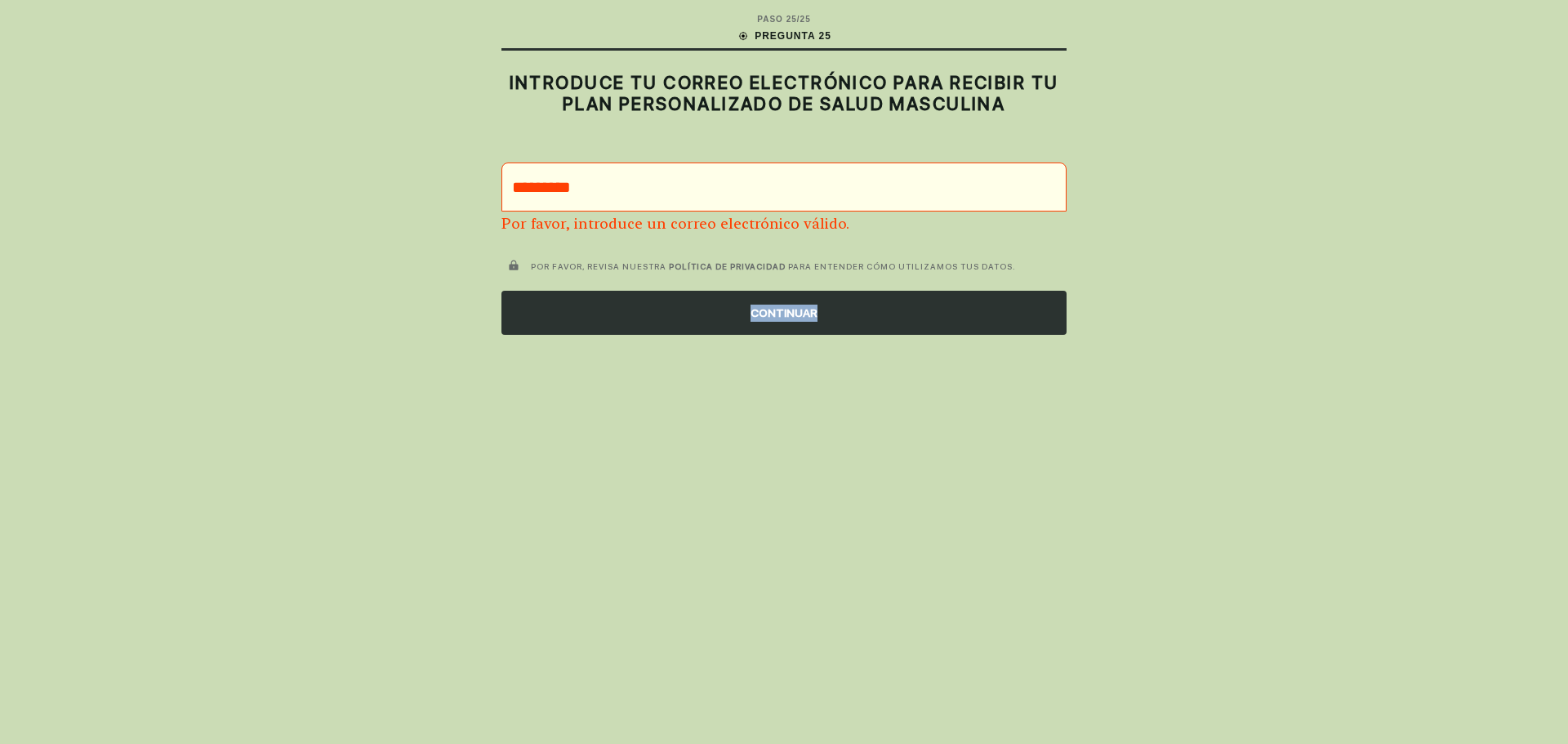
click at [741, 310] on div "CONTINUAR" at bounding box center [784, 312] width 565 height 44
click at [739, 302] on div "CONTINUAR" at bounding box center [784, 312] width 565 height 44
drag, startPoint x: 740, startPoint y: 299, endPoint x: 745, endPoint y: 291, distance: 9.4
click at [741, 299] on div "CONTINUAR" at bounding box center [784, 312] width 565 height 44
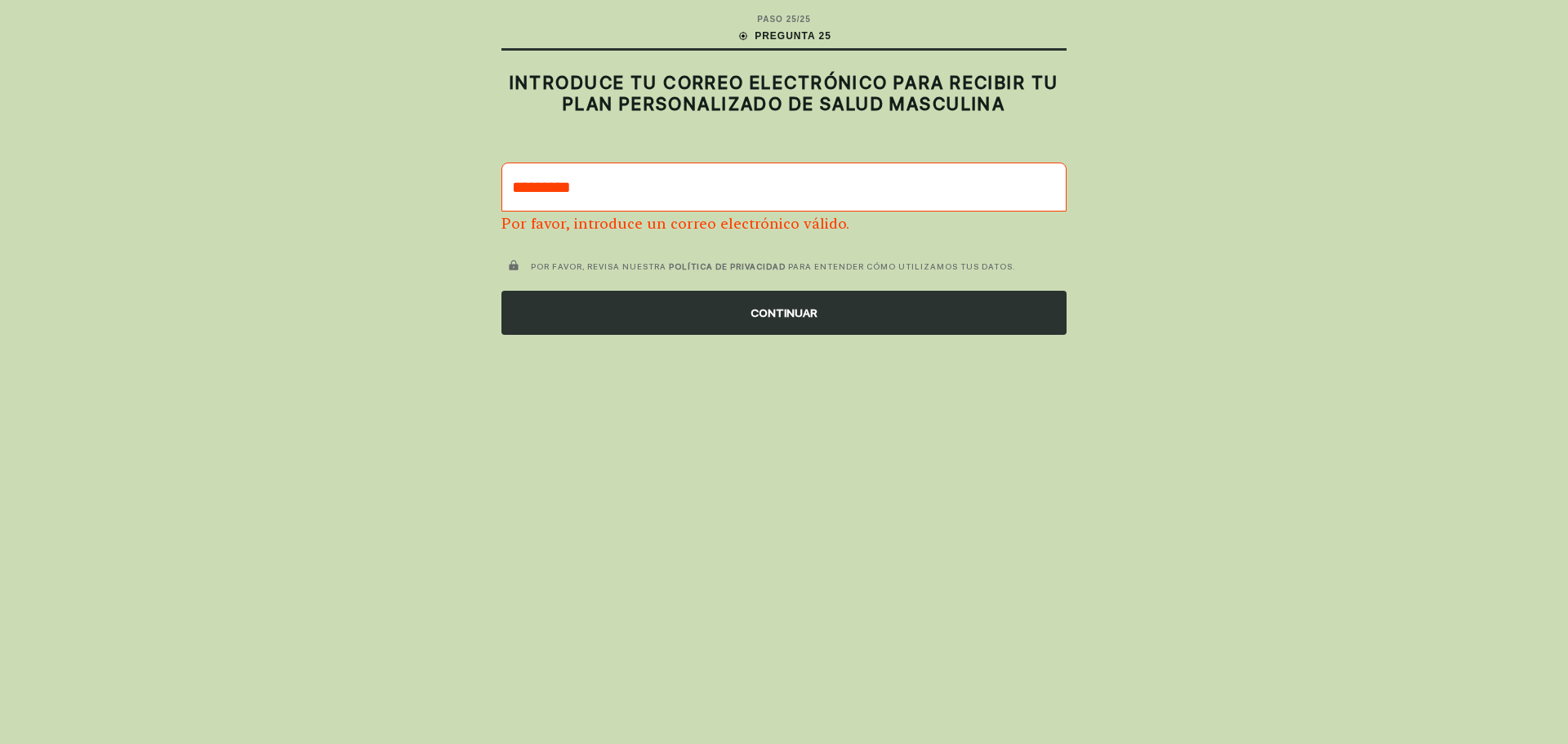
click at [672, 184] on input "*********" at bounding box center [784, 187] width 564 height 47
click at [671, 184] on input "*********" at bounding box center [784, 187] width 564 height 47
click at [670, 184] on input "*********" at bounding box center [784, 187] width 564 height 47
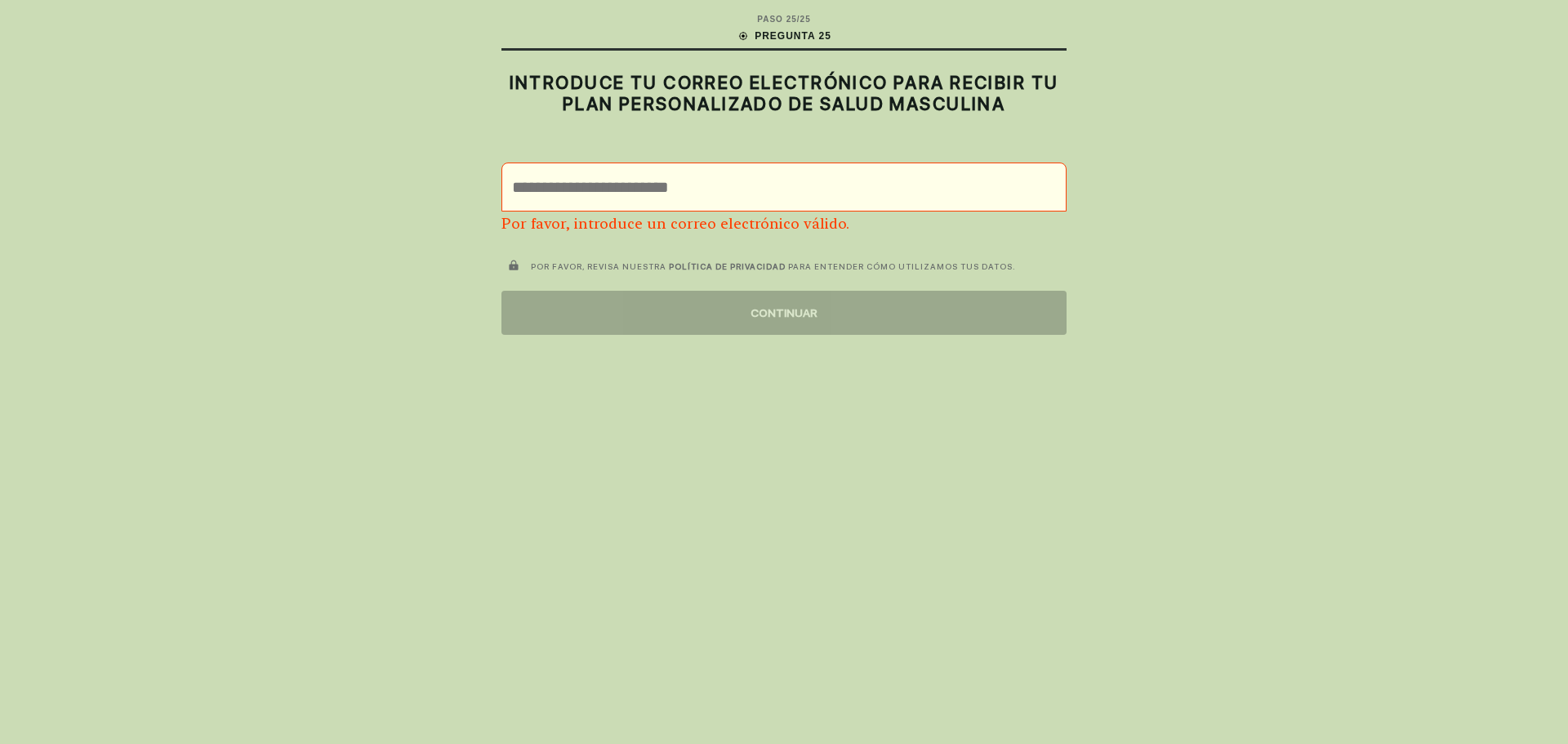
click at [727, 227] on p "Por favor, introduce un correo electrónico válido." at bounding box center [784, 223] width 565 height 18
click at [727, 226] on p "Por favor, introduce un correo electrónico válido." at bounding box center [784, 223] width 565 height 18
click at [571, 163] on div at bounding box center [784, 187] width 565 height 49
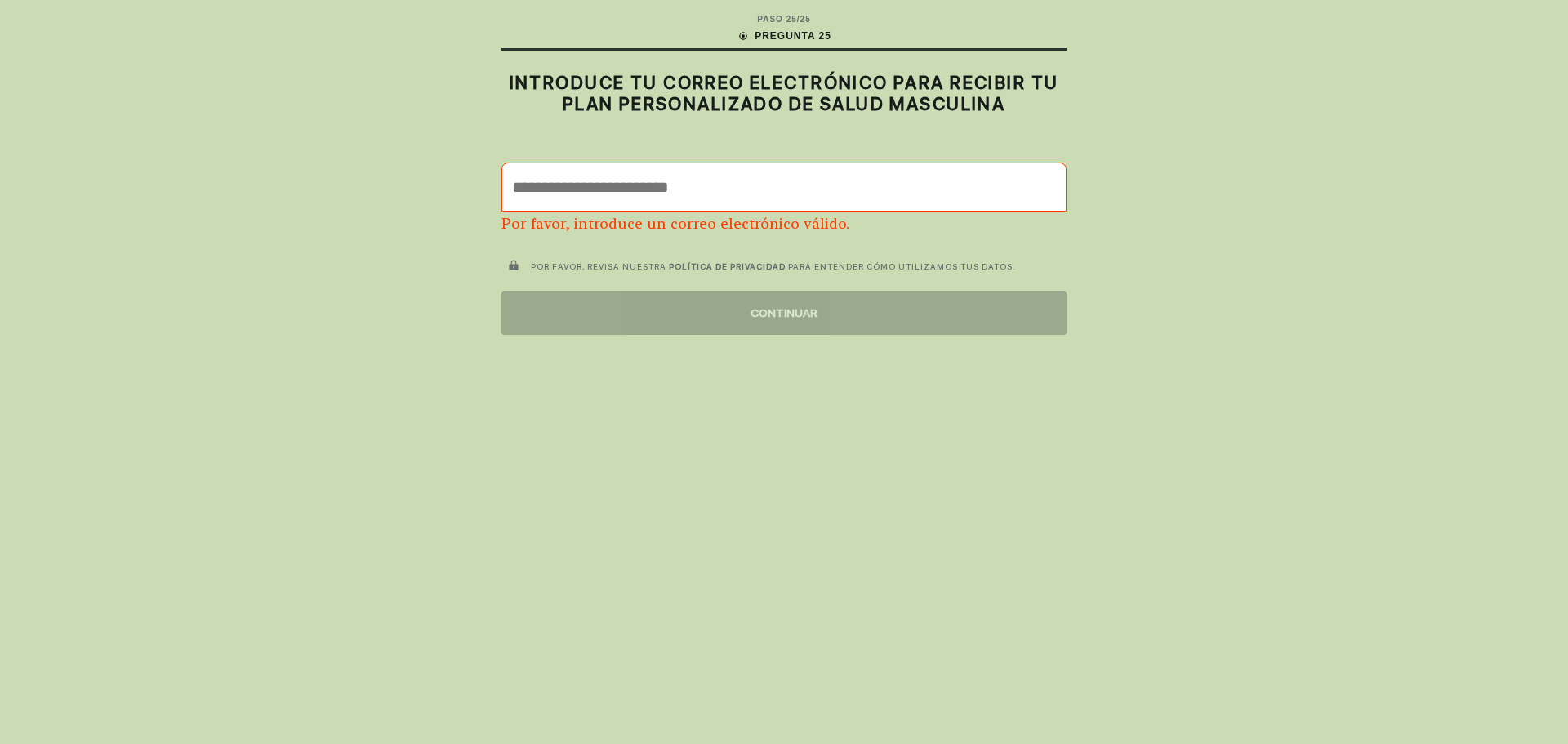
click at [581, 183] on input "email" at bounding box center [784, 187] width 564 height 47
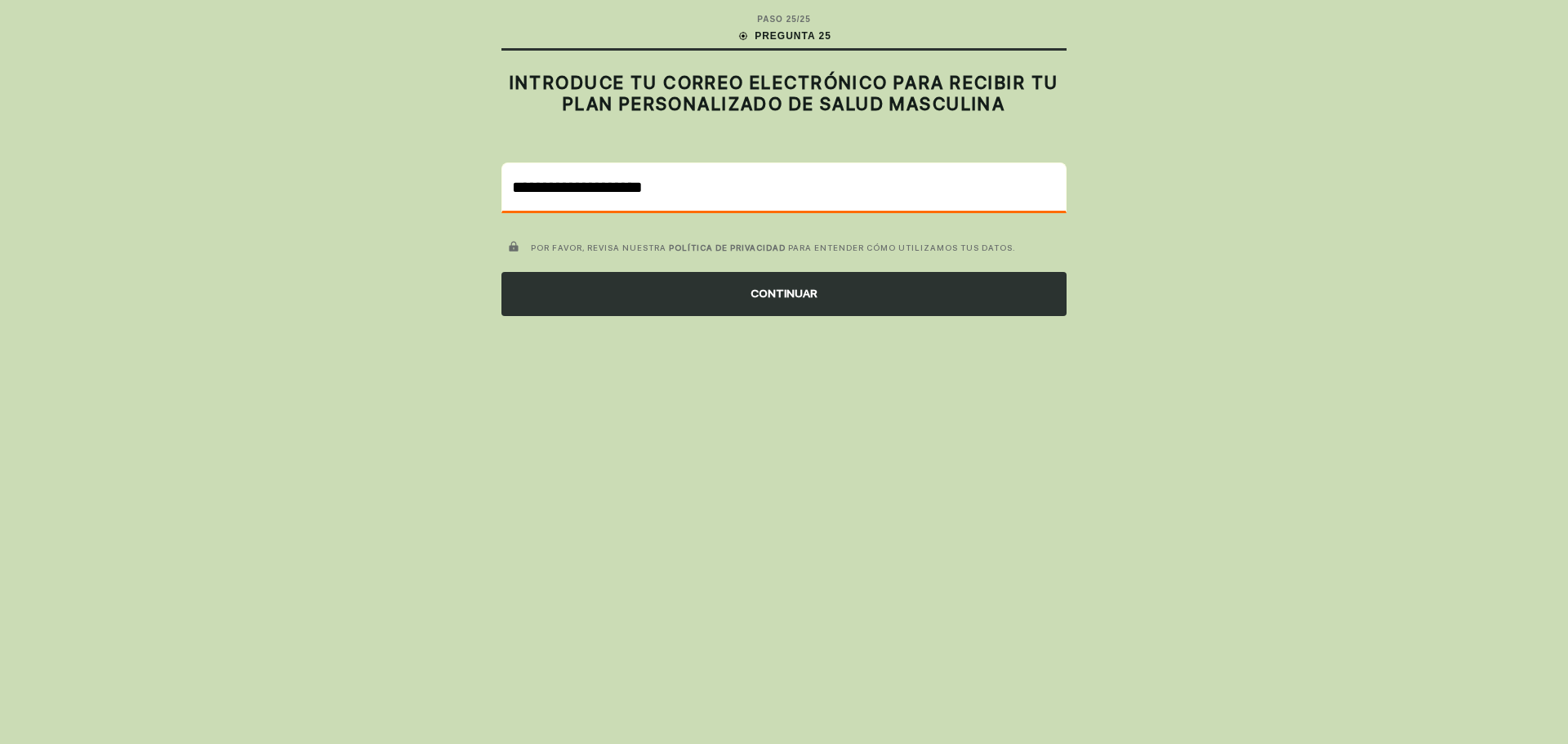
type input "**********"
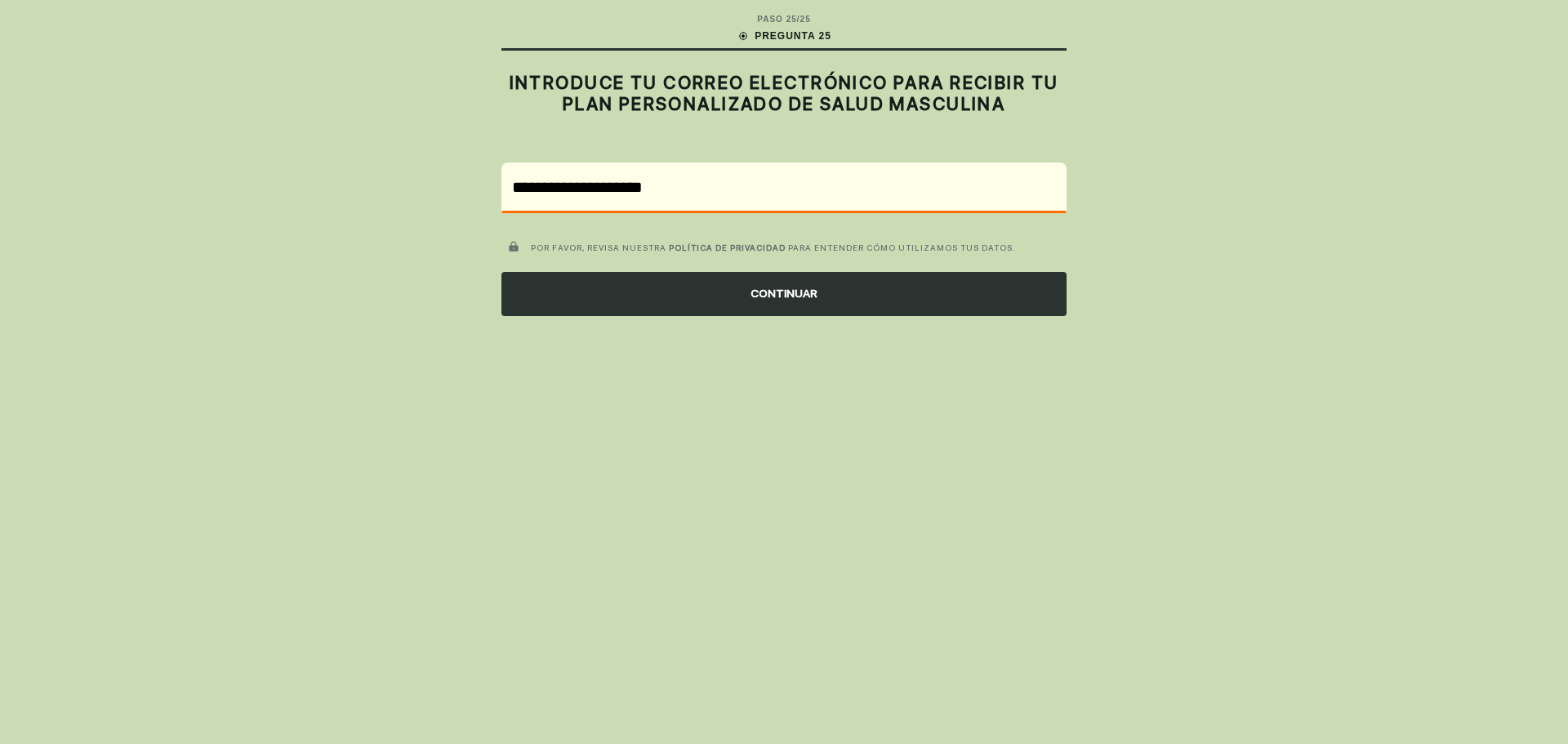
click at [745, 300] on div "CONTINUAR" at bounding box center [784, 293] width 565 height 44
